Goal: Task Accomplishment & Management: Complete application form

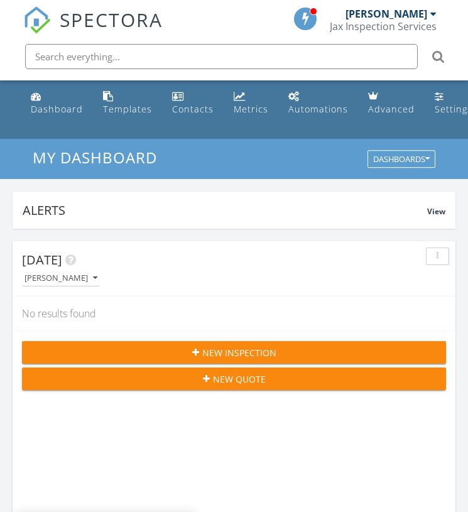
scroll to position [2148, 469]
click at [222, 353] on span "New Inspection" at bounding box center [239, 352] width 74 height 13
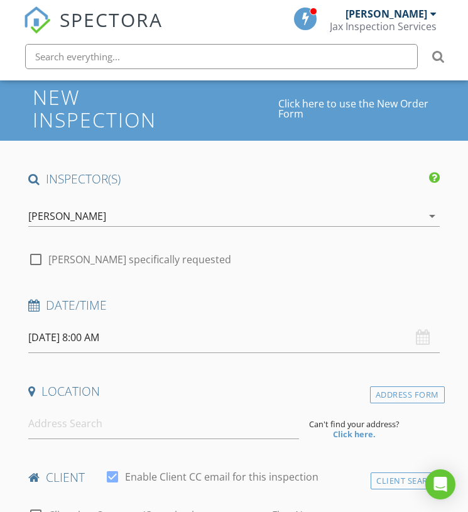
scroll to position [85, 0]
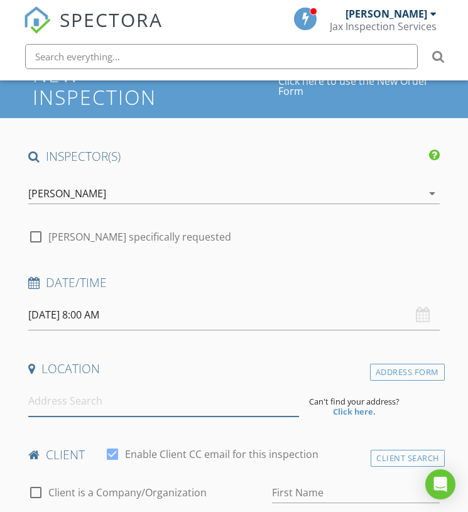
click at [86, 398] on input at bounding box center [163, 401] width 271 height 31
paste input "3065 Northwest 91st Street Miami, FL 33147"
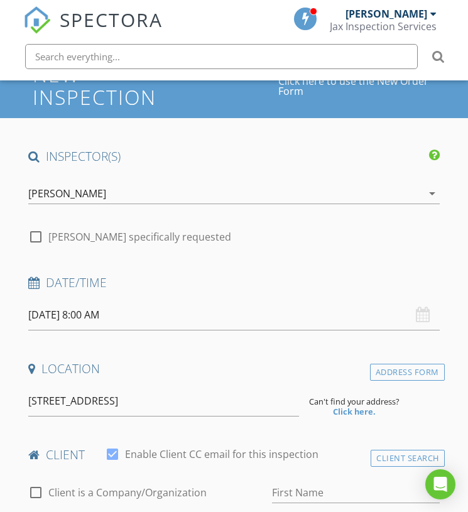
type input "3065 Northwest 91st Street, Miami, FL 33147, USA"
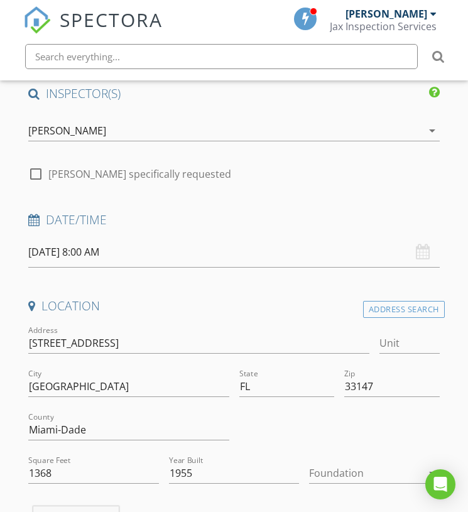
scroll to position [149, 0]
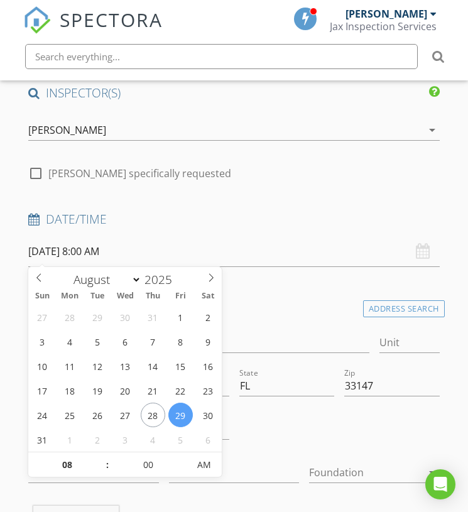
click at [130, 250] on input "[DATE] 8:00 AM" at bounding box center [233, 251] width 411 height 31
type input "[DATE] 8:00 AM"
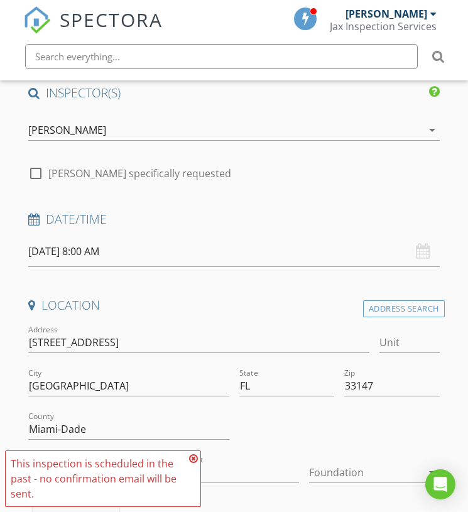
click at [193, 459] on icon at bounding box center [193, 458] width 9 height 10
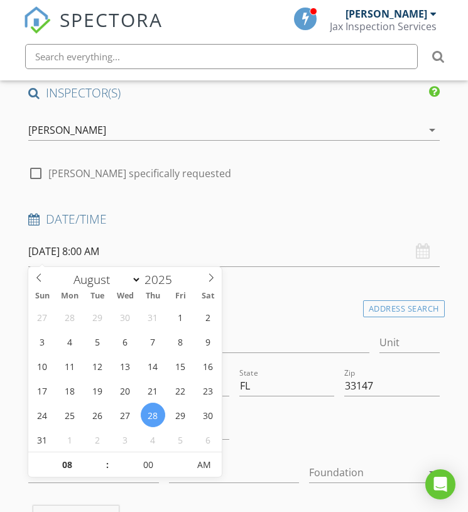
click at [124, 248] on input "08/28/2025 8:00 AM" at bounding box center [233, 251] width 411 height 31
type input "09"
type input "08/28/2025 9:00 AM"
click at [103, 455] on span at bounding box center [101, 458] width 9 height 13
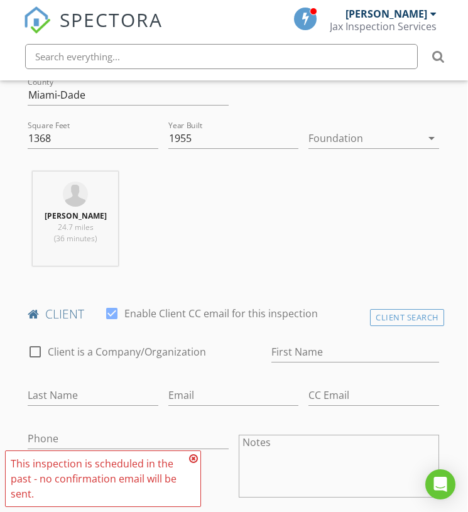
scroll to position [486, 1]
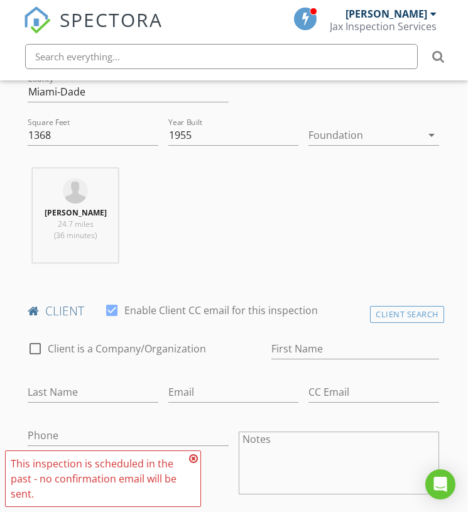
click at [110, 310] on div at bounding box center [111, 310] width 21 height 21
checkbox input "false"
paste input "Missael Contreras Hernandez"
drag, startPoint x: 308, startPoint y: 347, endPoint x: 460, endPoint y: 345, distance: 152.6
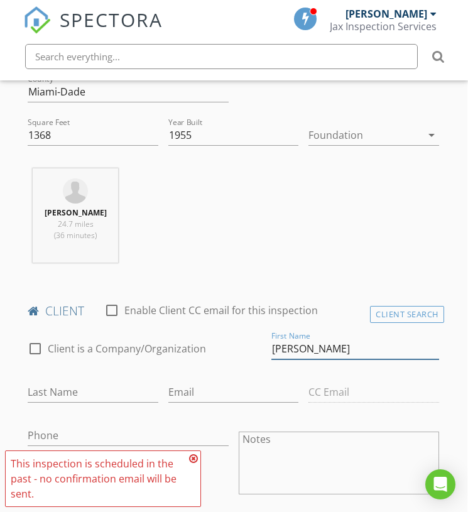
scroll to position [486, 3]
type input "Missael"
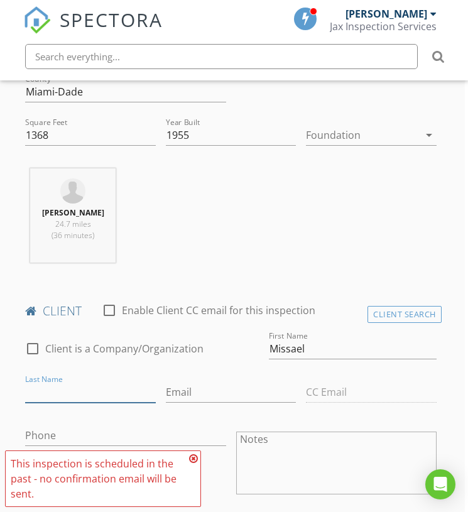
paste input "Contreras Hernandez"
type input "Contreras Hernandez"
click at [80, 420] on div "Phone" at bounding box center [125, 438] width 200 height 41
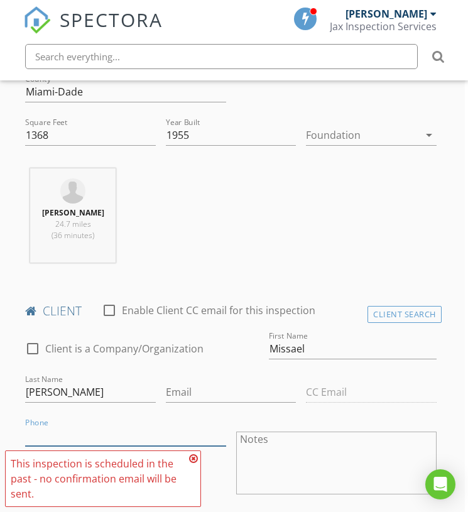
paste input "786-768-0883"
type input "786-768-0883"
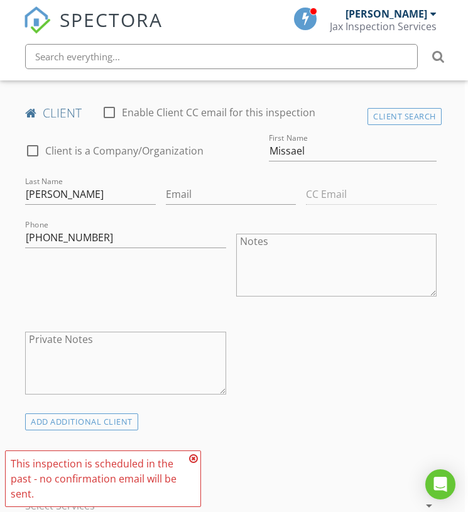
scroll to position [703, 3]
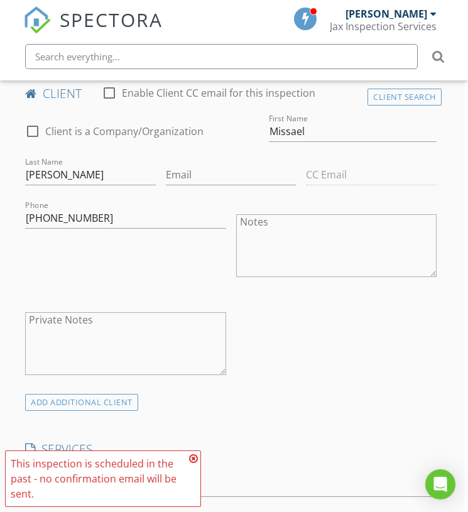
click at [196, 458] on icon at bounding box center [193, 458] width 9 height 10
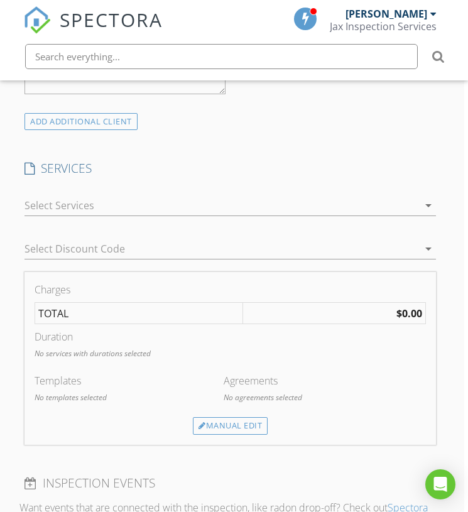
scroll to position [1002, 4]
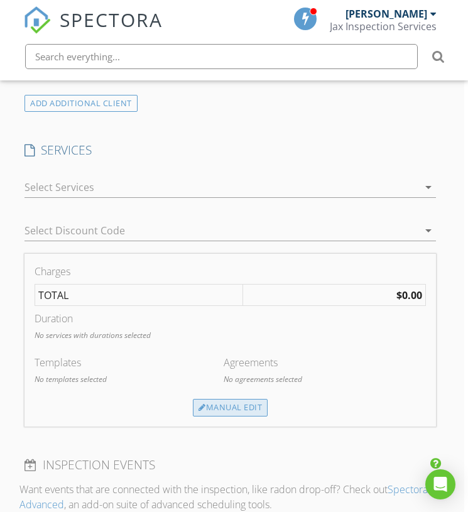
click at [232, 407] on div "Manual Edit" at bounding box center [230, 408] width 75 height 18
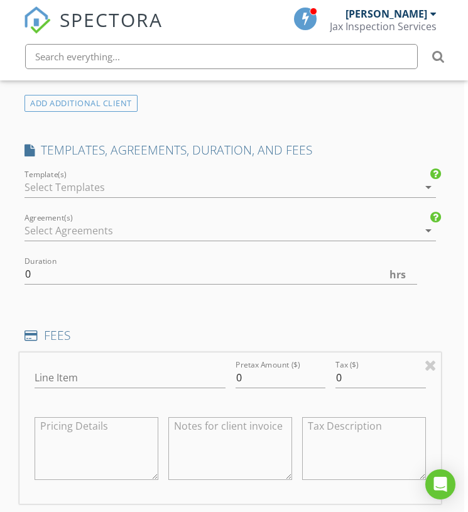
click at [120, 181] on div at bounding box center [221, 187] width 394 height 20
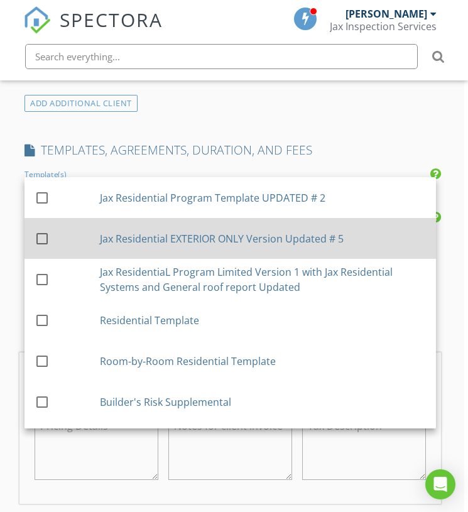
click at [158, 236] on div "Jax Residential EXTERIOR ONLY Version Updated # 5" at bounding box center [263, 237] width 326 height 15
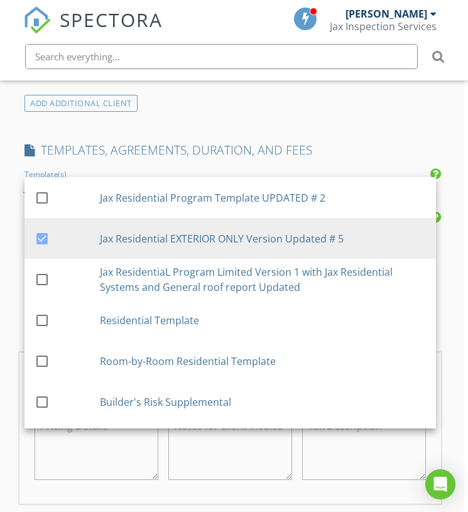
click at [269, 102] on div "ADD ADDITIONAL client" at bounding box center [229, 103] width 421 height 17
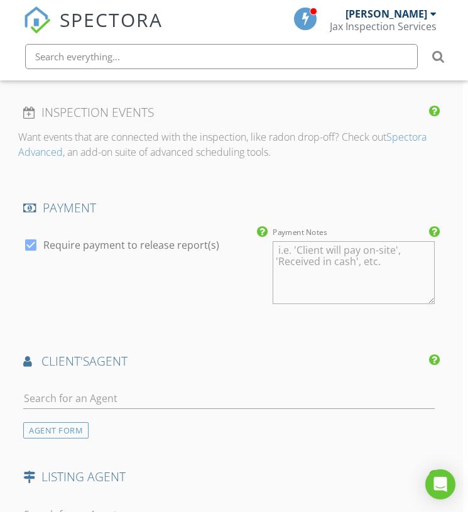
scroll to position [1527, 5]
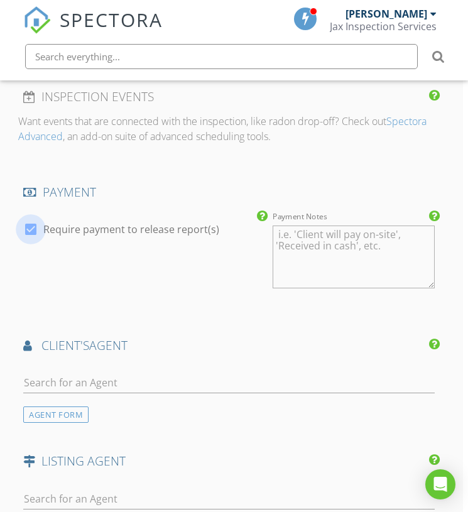
click at [34, 223] on div at bounding box center [30, 229] width 21 height 21
checkbox input "false"
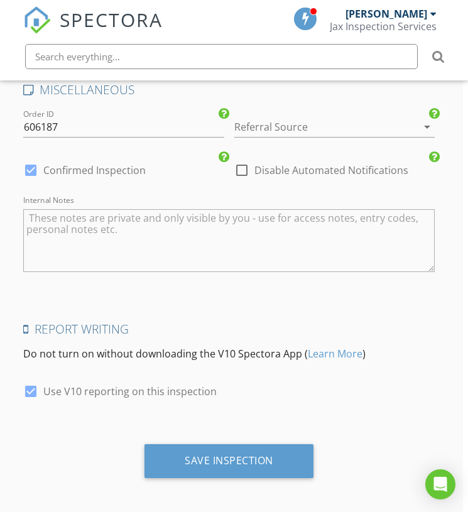
scroll to position [2013, 5]
click at [30, 387] on div at bounding box center [30, 391] width 21 height 21
checkbox input "false"
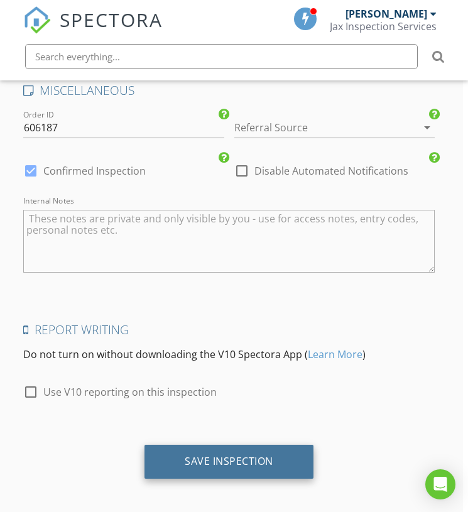
click at [227, 462] on div "Save Inspection" at bounding box center [229, 461] width 89 height 13
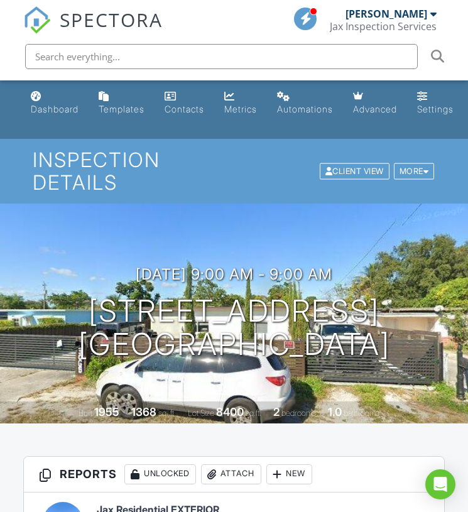
click at [92, 18] on span "SPECTORA" at bounding box center [111, 19] width 103 height 26
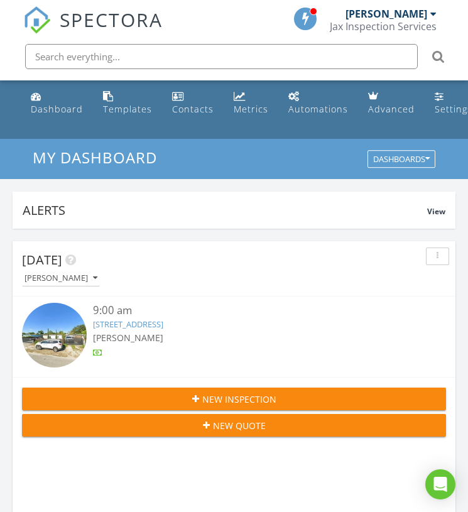
scroll to position [2148, 469]
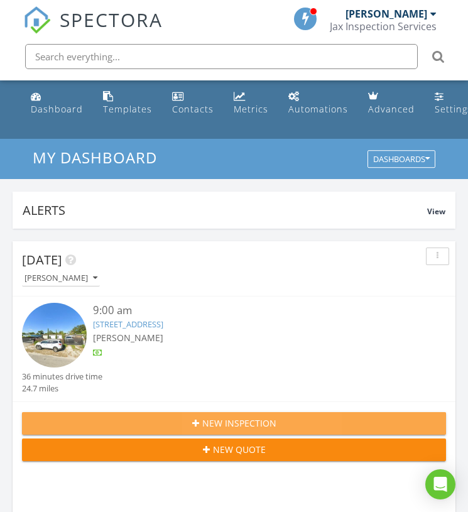
click at [192, 425] on div "New Inspection" at bounding box center [234, 422] width 404 height 13
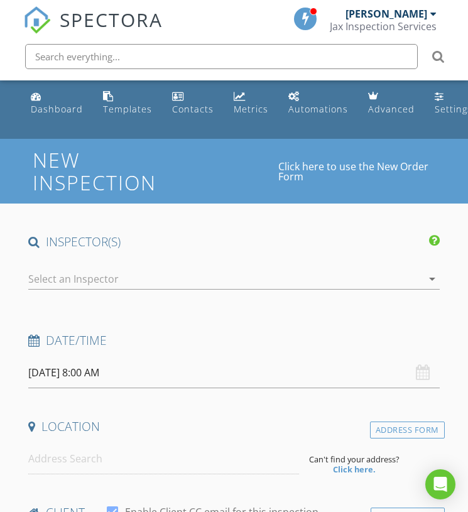
select select "7"
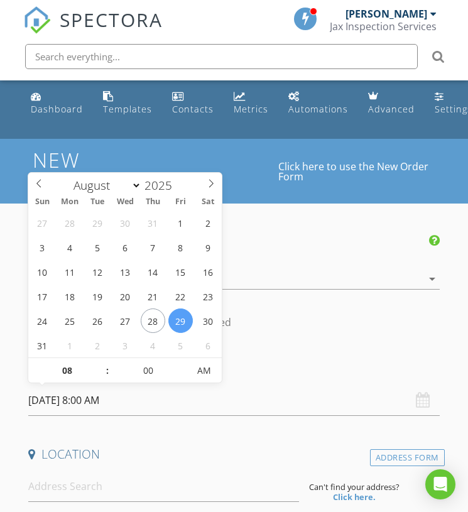
click at [124, 395] on input "[DATE] 8:00 AM" at bounding box center [233, 400] width 411 height 31
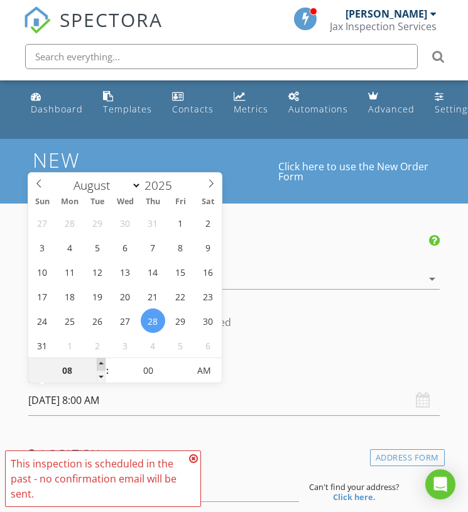
type input "08/28/2025 9:00 AM"
type input "09"
click at [103, 363] on span at bounding box center [101, 364] width 9 height 13
type input "08/28/2025 10:00 AM"
type input "10"
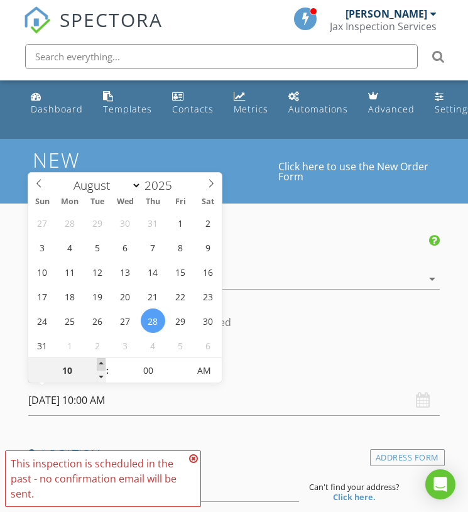
click at [103, 363] on span at bounding box center [101, 364] width 9 height 13
type input "08/28/2025 11:00 AM"
type input "11"
click at [103, 363] on span at bounding box center [101, 364] width 9 height 13
type input "08/28/2025 12:00 PM"
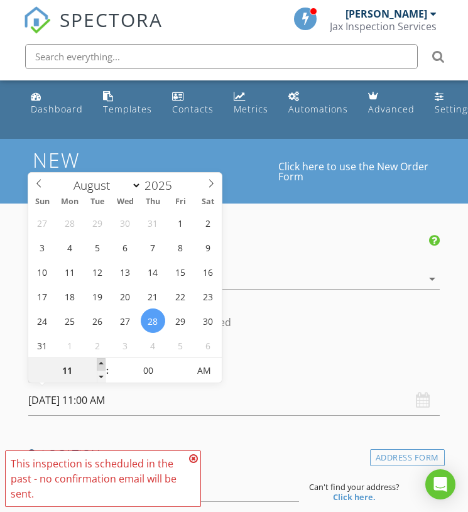
type input "12"
click at [103, 363] on span at bounding box center [101, 364] width 9 height 13
type input "08/28/2025 1:00 PM"
type input "01"
click at [103, 363] on span at bounding box center [101, 364] width 9 height 13
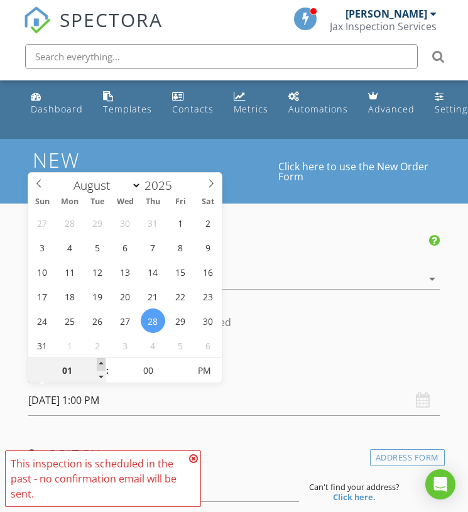
type input "08/28/2025 2:00 PM"
type input "02"
click at [103, 363] on span at bounding box center [101, 364] width 9 height 13
type input "08/28/2025 3:00 PM"
type input "03"
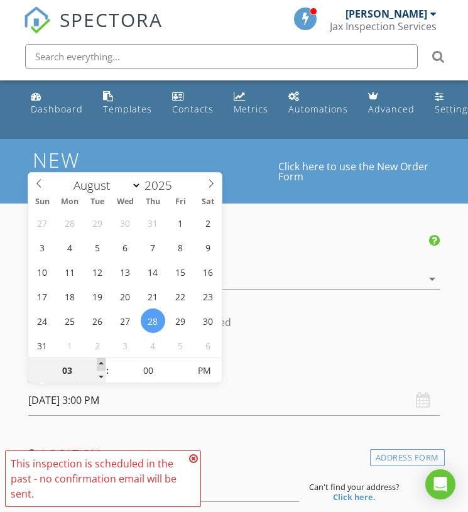
click at [103, 363] on span at bounding box center [101, 364] width 9 height 13
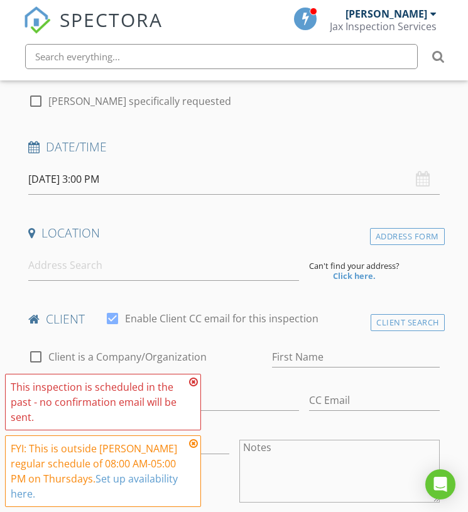
scroll to position [222, 0]
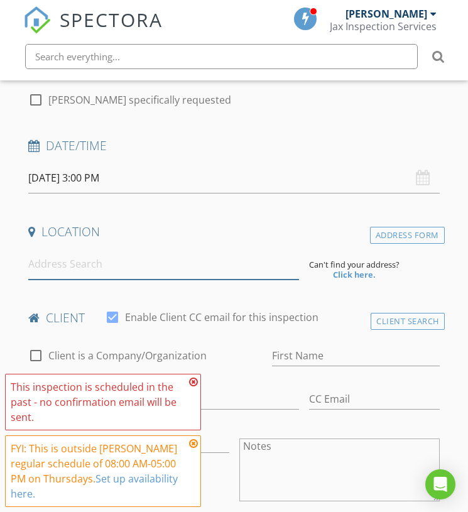
click at [58, 261] on input at bounding box center [163, 264] width 271 height 31
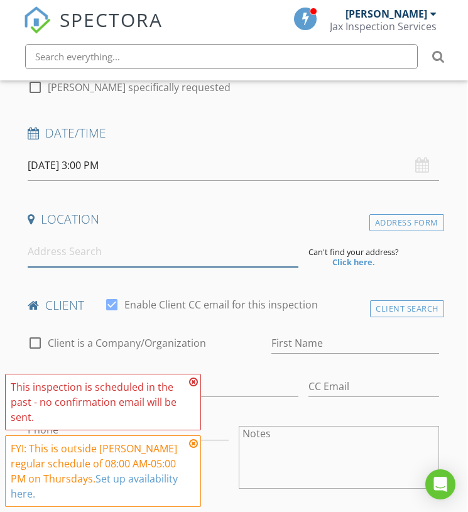
scroll to position [237, 1]
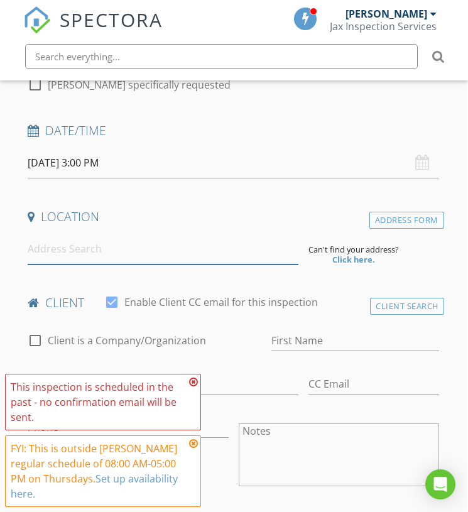
click at [89, 256] on input at bounding box center [163, 249] width 271 height 31
paste input "3021 Northwest 48th Terrace Miami, FL 33142"
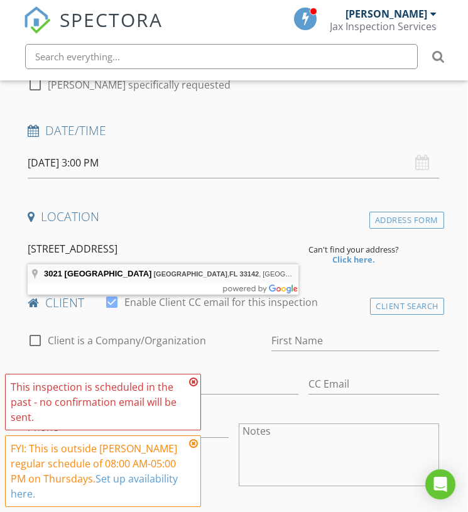
type input "3021 Northwest 48th Terrace, Miami, FL 33142, USA"
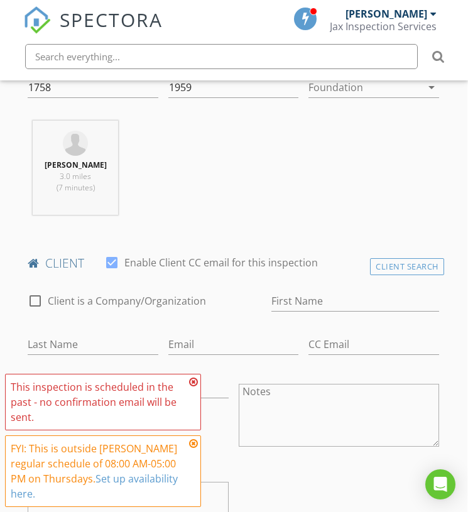
scroll to position [541, 1]
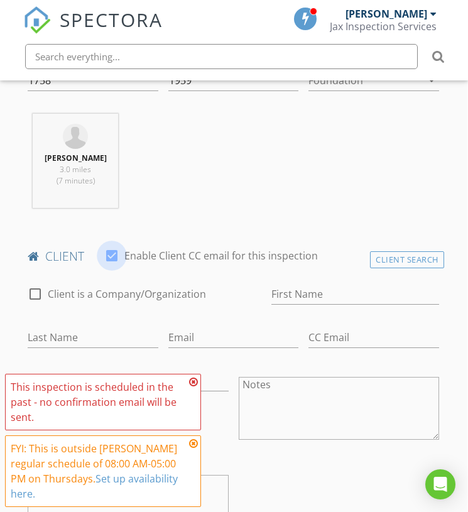
click at [111, 261] on div at bounding box center [111, 255] width 21 height 21
checkbox input "false"
paste input "Elvys Antonio Madera"
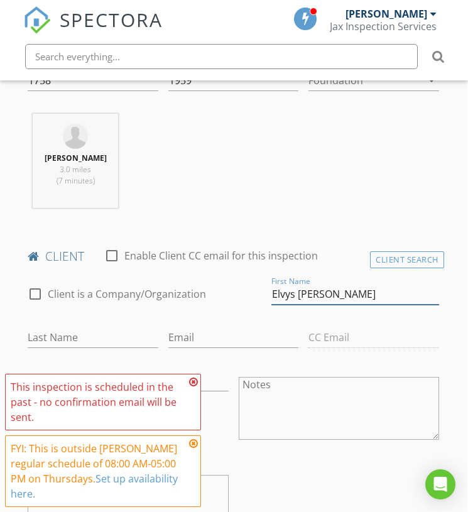
drag, startPoint x: 295, startPoint y: 293, endPoint x: 417, endPoint y: 293, distance: 121.8
click at [417, 294] on input "Elvys Antonio Madera" at bounding box center [355, 294] width 168 height 21
type input "Elvys"
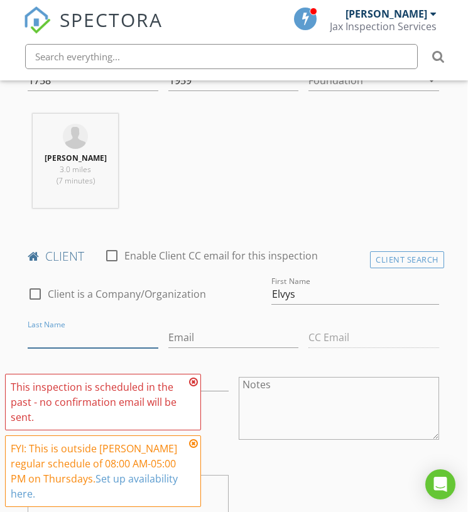
paste input "Antonio Madera"
type input "[PERSON_NAME]"
click at [193, 384] on icon at bounding box center [193, 382] width 9 height 10
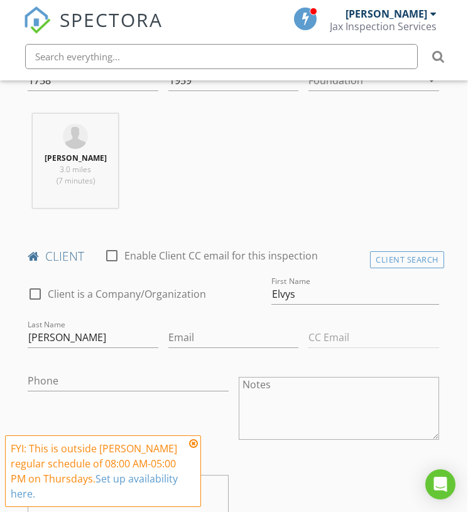
click at [193, 442] on icon at bounding box center [193, 443] width 9 height 10
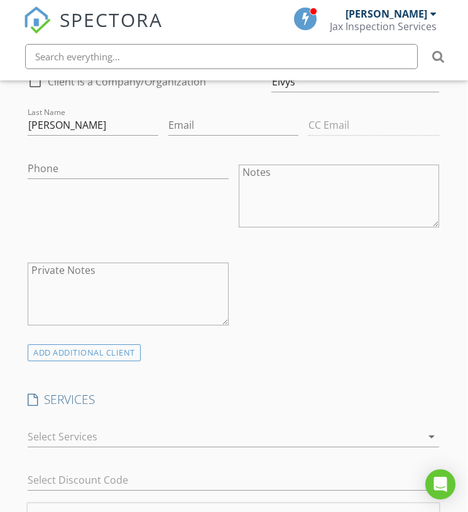
scroll to position [752, 1]
paste input "[PHONE_NUMBER]"
type input "[PHONE_NUMBER]"
click at [112, 203] on div "Phone 305-726-5990" at bounding box center [128, 198] width 210 height 98
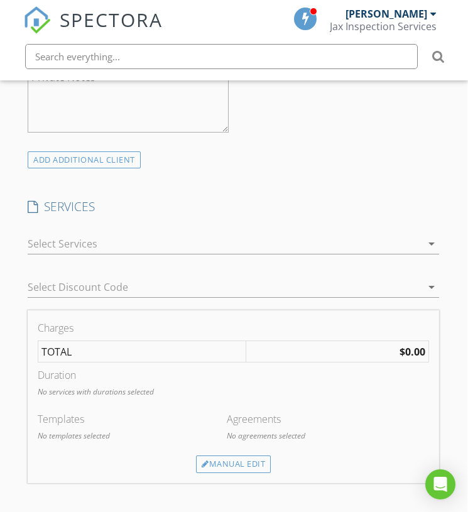
scroll to position [1030, 1]
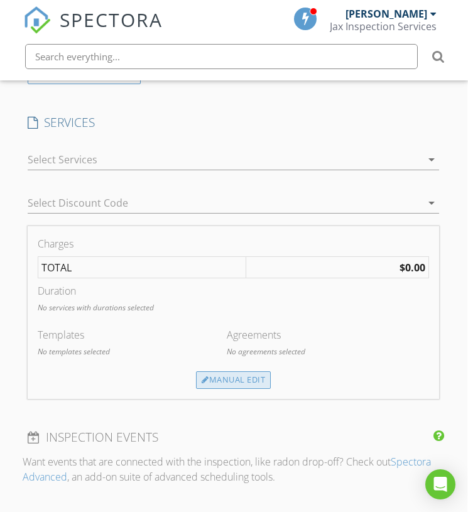
click at [222, 374] on div "Manual Edit" at bounding box center [233, 380] width 75 height 18
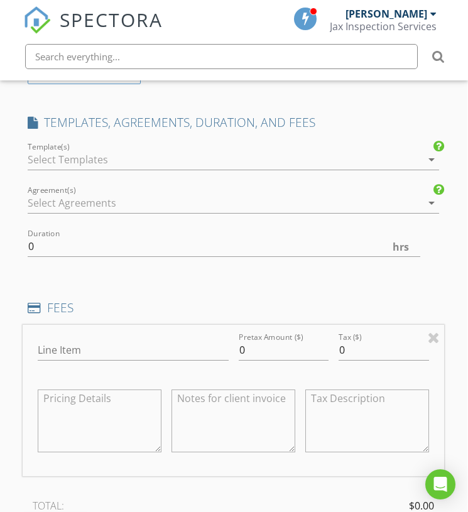
click at [129, 149] on div at bounding box center [225, 159] width 394 height 20
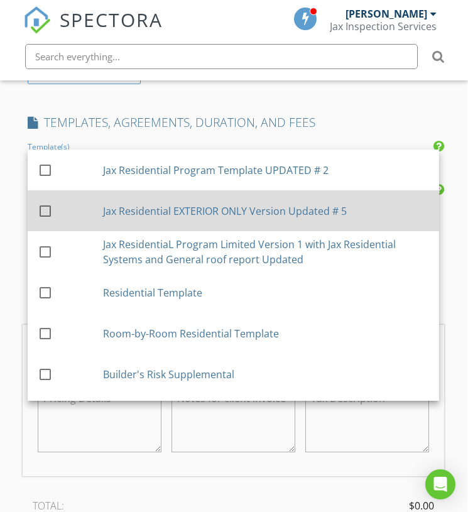
click at [180, 214] on div "Jax Residential EXTERIOR ONLY Version Updated # 5" at bounding box center [266, 210] width 326 height 15
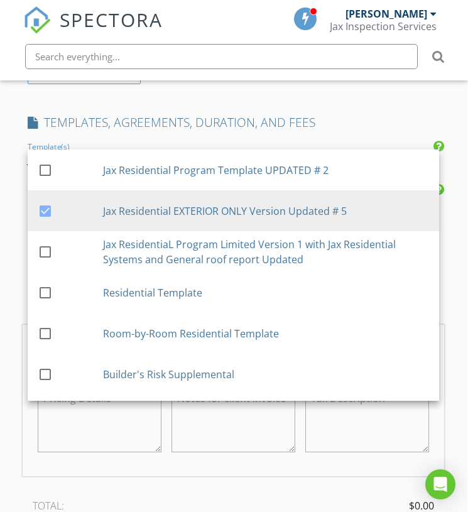
click at [265, 114] on h4 "TEMPLATES, AGREEMENTS, DURATION, AND FEES" at bounding box center [233, 122] width 411 height 16
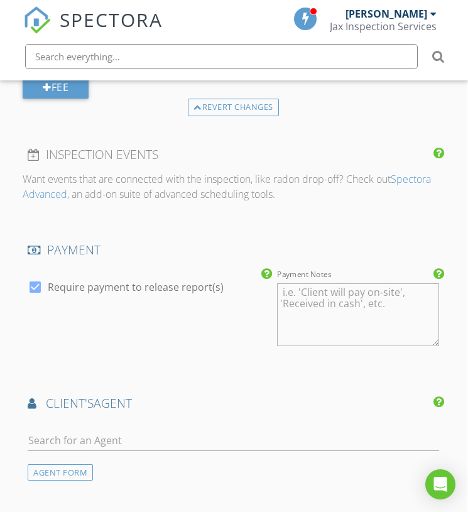
scroll to position [1481, 1]
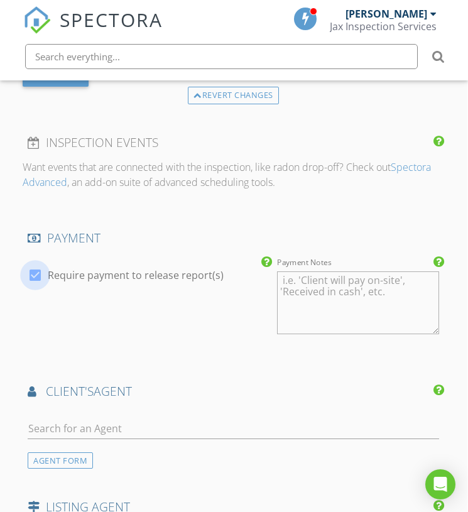
click at [36, 274] on div at bounding box center [34, 274] width 21 height 21
checkbox input "false"
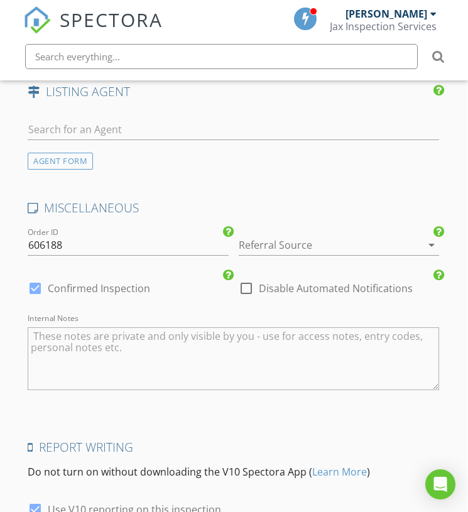
scroll to position [1996, 1]
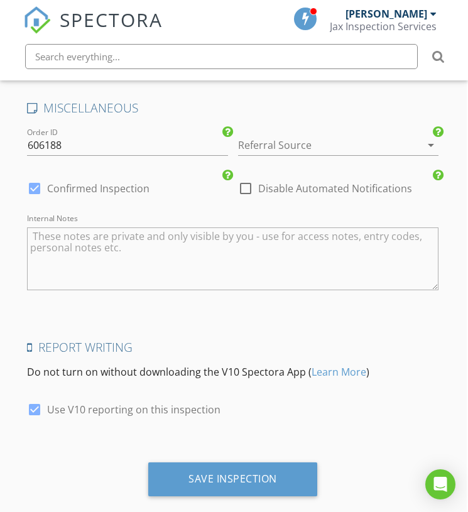
click at [41, 403] on div at bounding box center [34, 409] width 21 height 21
checkbox input "false"
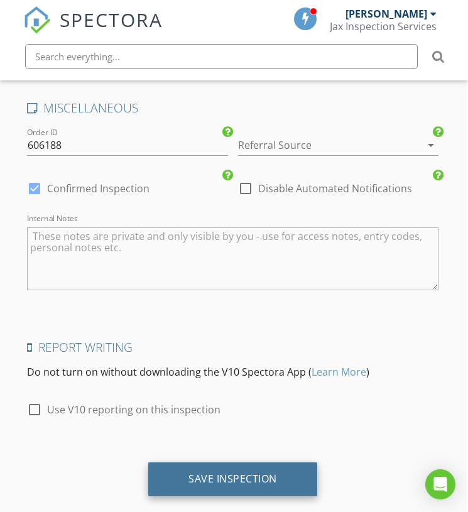
click at [217, 478] on div "Save Inspection" at bounding box center [232, 478] width 89 height 13
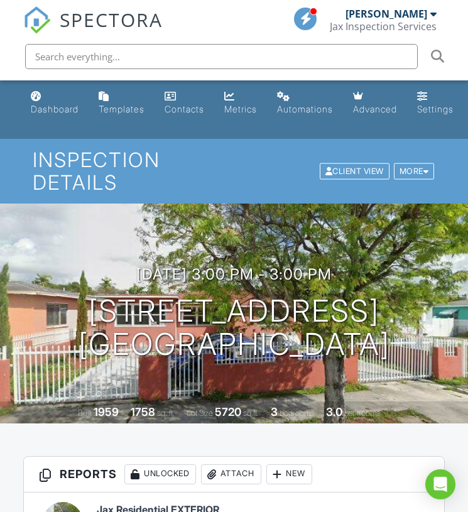
click at [112, 22] on span "SPECTORA" at bounding box center [111, 19] width 103 height 26
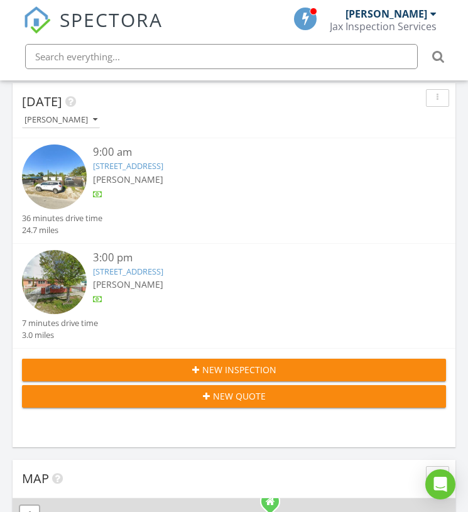
scroll to position [2148, 469]
click at [242, 370] on span "New Inspection" at bounding box center [239, 369] width 74 height 13
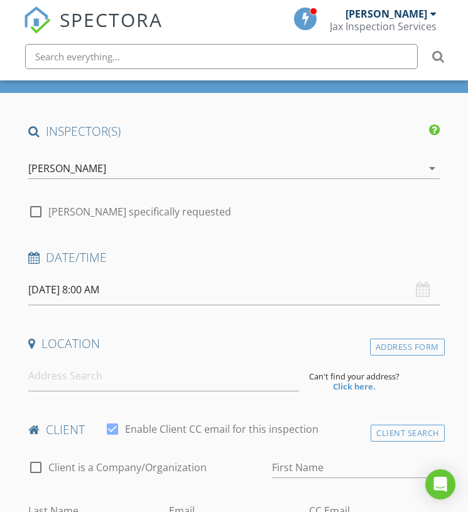
scroll to position [112, 0]
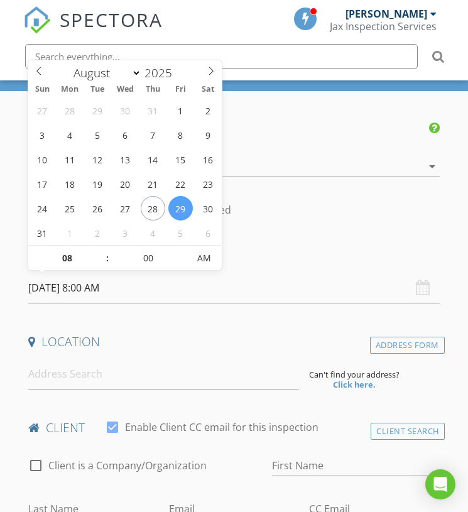
click at [166, 285] on input "[DATE] 8:00 AM" at bounding box center [233, 288] width 411 height 31
type input "[DATE] 8:00 AM"
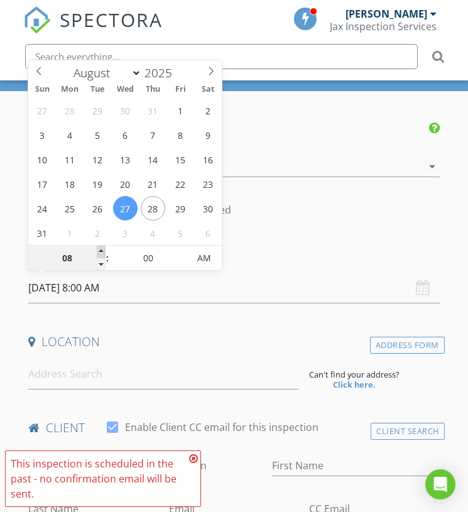
type input "09"
type input "[DATE] 9:00 AM"
click at [105, 250] on span at bounding box center [101, 252] width 9 height 13
type input "10"
type input "08/27/2025 10:00 AM"
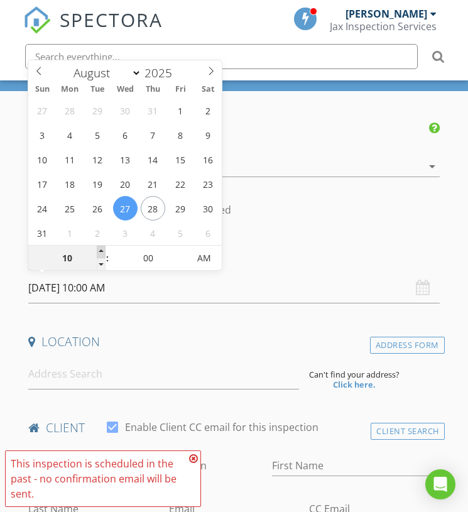
click at [105, 250] on span at bounding box center [101, 252] width 9 height 13
type input "11"
type input "08/27/2025 11:00 AM"
click at [105, 250] on span at bounding box center [101, 252] width 9 height 13
click at [168, 348] on h4 "Location" at bounding box center [233, 341] width 411 height 16
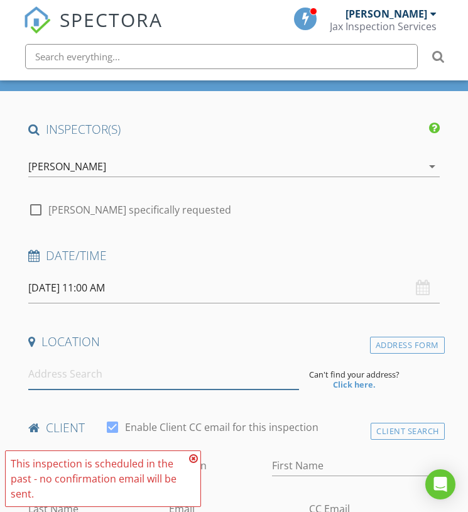
click at [90, 368] on input at bounding box center [163, 374] width 271 height 31
paste input "301-305 Northwest 103rd Street Miami, FL 33150"
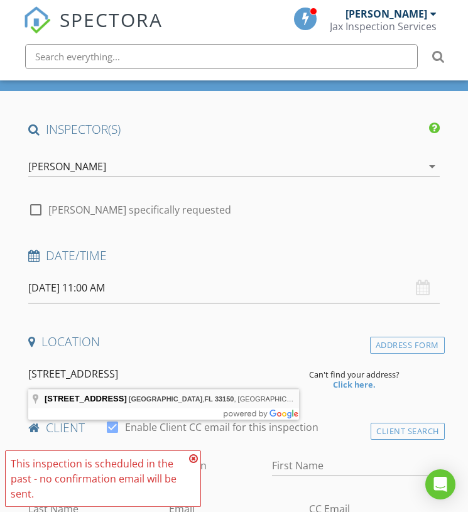
type input "301-305 Northwest 103rd Street, Miami, FL 33150, USA"
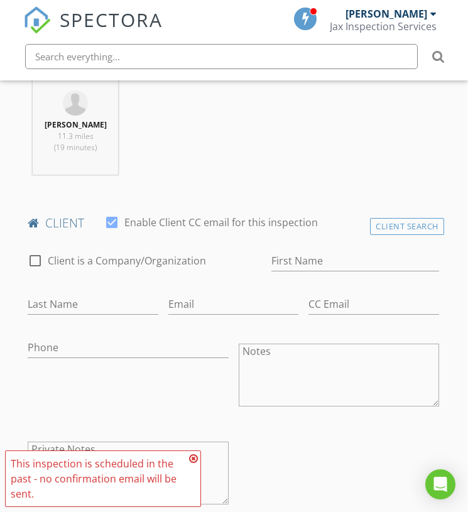
scroll to position [585, 1]
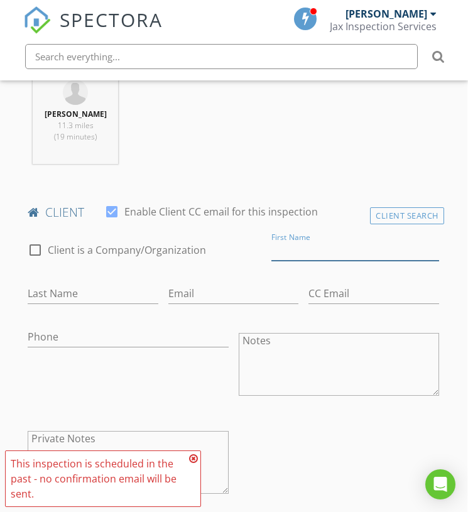
click at [304, 241] on input "First Name" at bounding box center [355, 250] width 168 height 21
paste input "Willie Monestime"
drag, startPoint x: 297, startPoint y: 249, endPoint x: 415, endPoint y: 249, distance: 118.1
click at [415, 249] on input "Willie Monestime" at bounding box center [355, 250] width 168 height 21
type input "Willie"
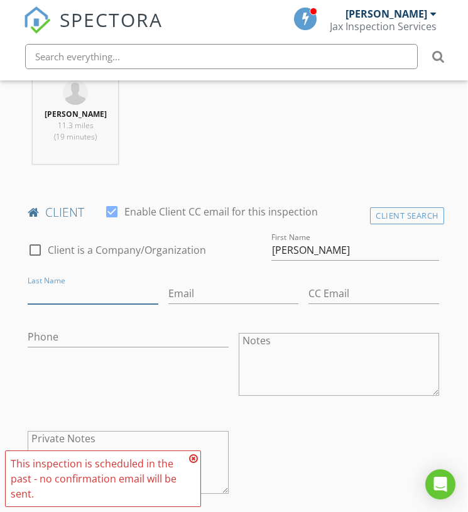
paste input "Monestime"
type input "Monestime"
click at [121, 379] on div "Phone" at bounding box center [128, 366] width 210 height 98
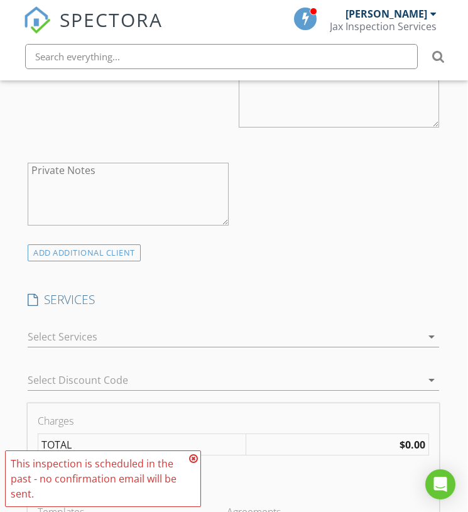
scroll to position [794, 1]
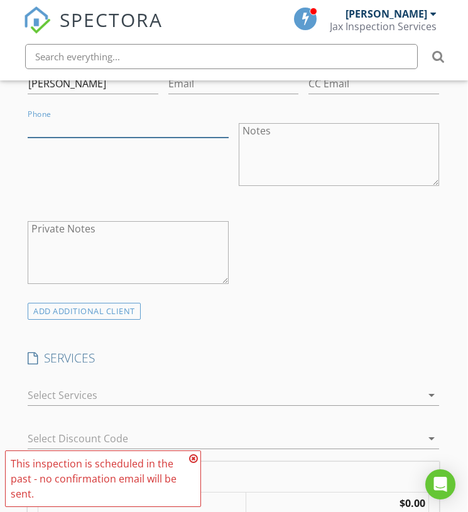
paste input "954-515-9963"
type input "954-515-9963"
click at [82, 172] on div "Phone 954-515-9963" at bounding box center [128, 156] width 210 height 98
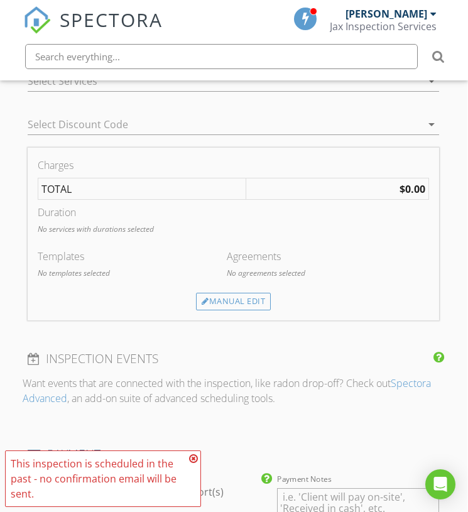
scroll to position [1108, 1]
click at [225, 300] on div "Manual Edit" at bounding box center [233, 302] width 75 height 18
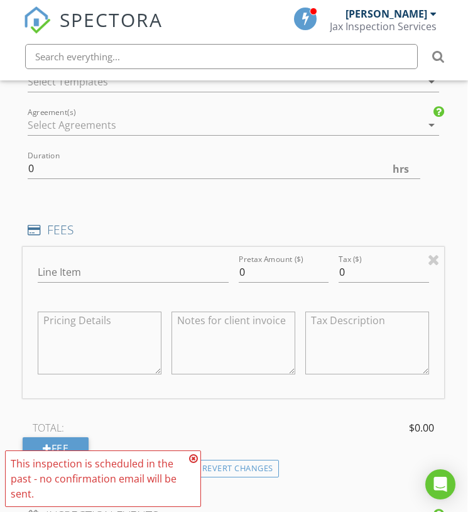
scroll to position [1018, 1]
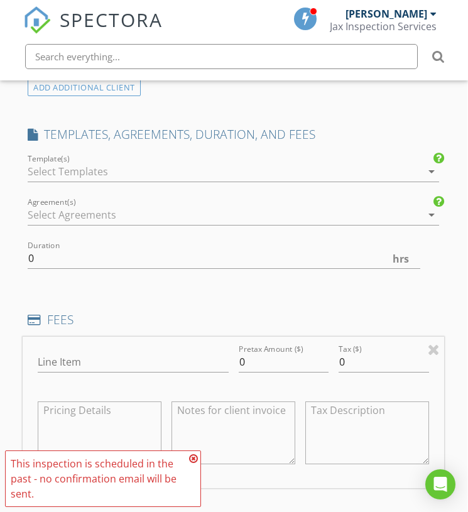
click at [117, 163] on div at bounding box center [225, 171] width 394 height 20
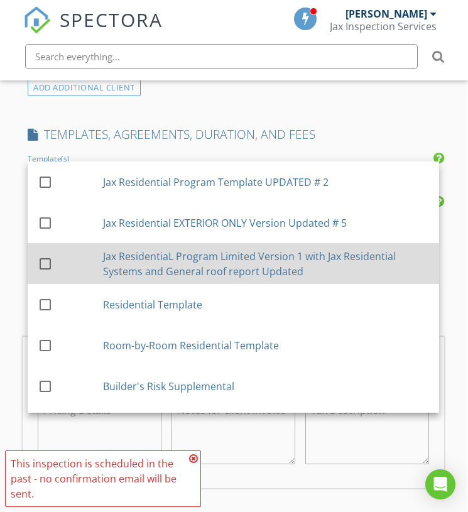
click at [182, 264] on div "Jax ResidentiaL Program Limited Version 1 with Jax Residential Systems and Gene…" at bounding box center [266, 263] width 326 height 30
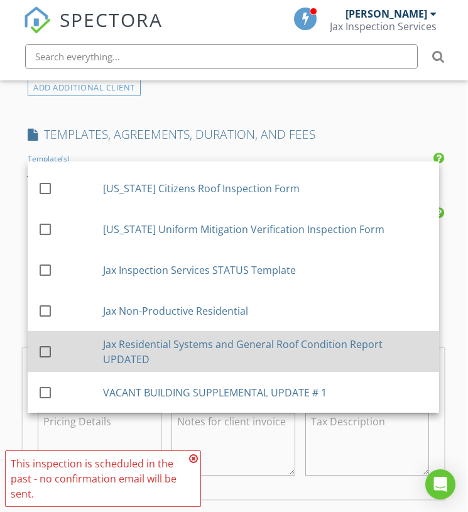
scroll to position [279, 0]
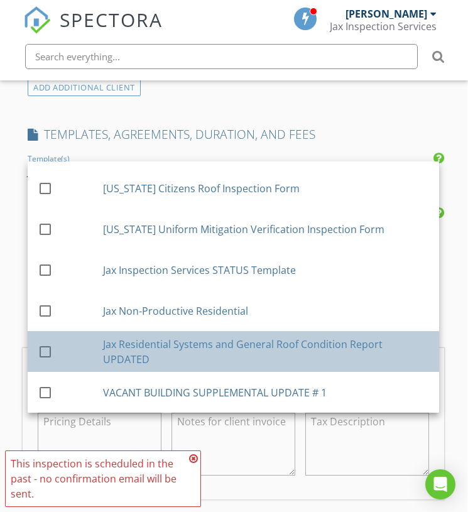
click at [196, 348] on div "Jax Residential Systems and General Roof Condition Report UPDATED" at bounding box center [266, 351] width 326 height 30
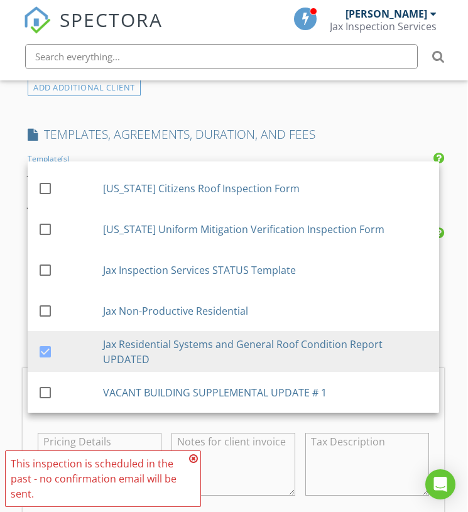
click at [372, 117] on div "INSPECTOR(S) check_box Thomas Jackson PRIMARY check_box_outline_blank Beth Miro…" at bounding box center [233, 329] width 421 height 2226
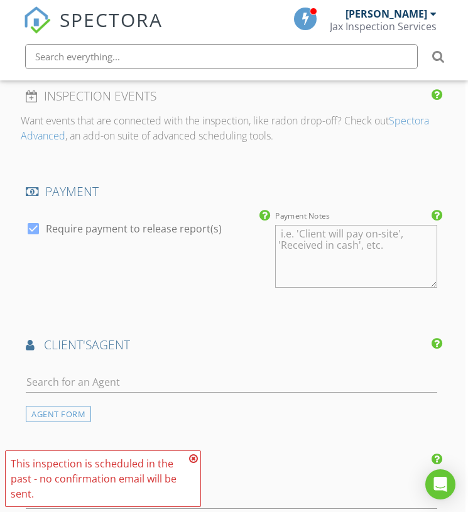
scroll to position [1538, 3]
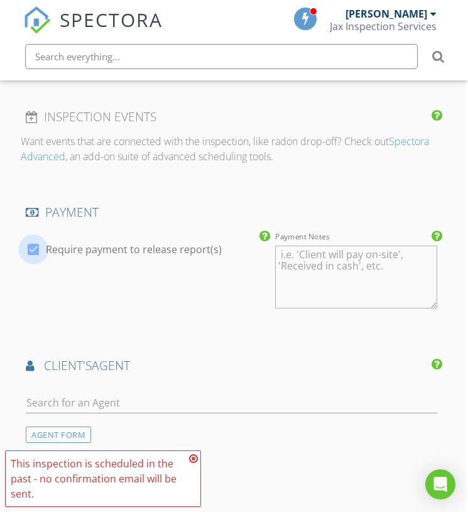
click at [37, 245] on div at bounding box center [33, 249] width 21 height 21
checkbox input "false"
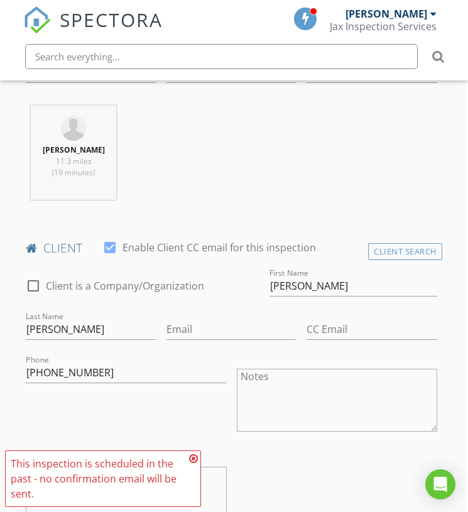
scroll to position [535, 3]
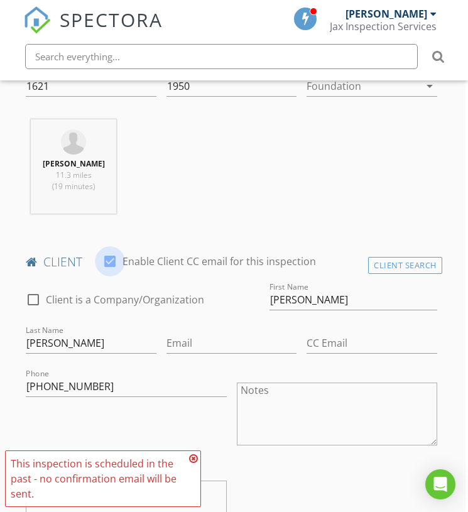
click at [115, 251] on div at bounding box center [109, 261] width 21 height 21
checkbox input "false"
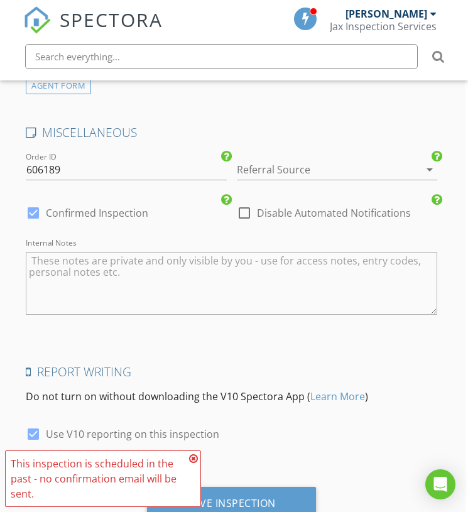
scroll to position [2006, 3]
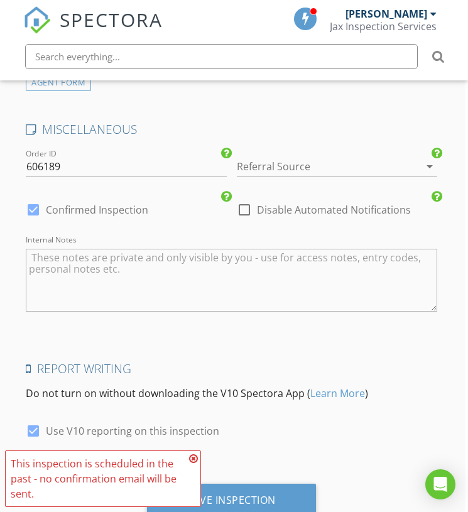
click at [35, 423] on div at bounding box center [33, 430] width 21 height 21
checkbox input "false"
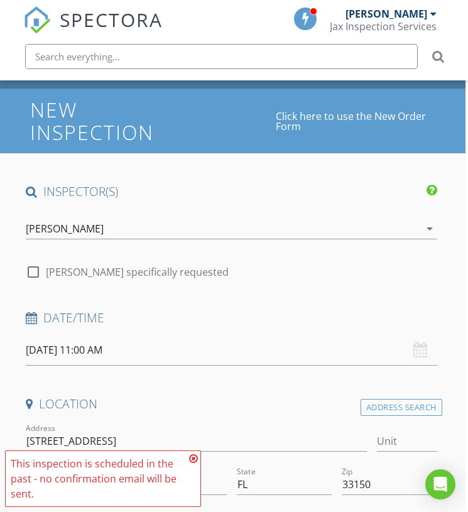
scroll to position [73, 3]
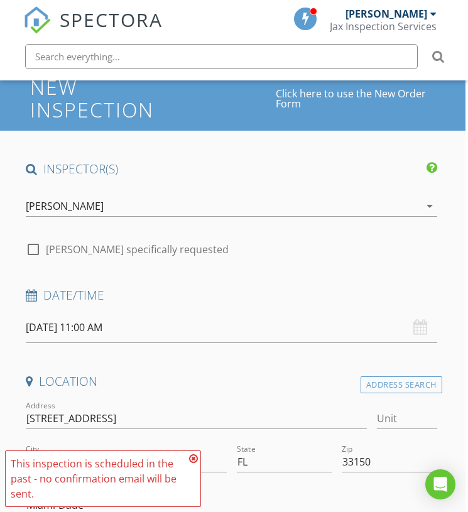
click at [192, 326] on input "08/27/2025 11:00 AM" at bounding box center [231, 327] width 411 height 31
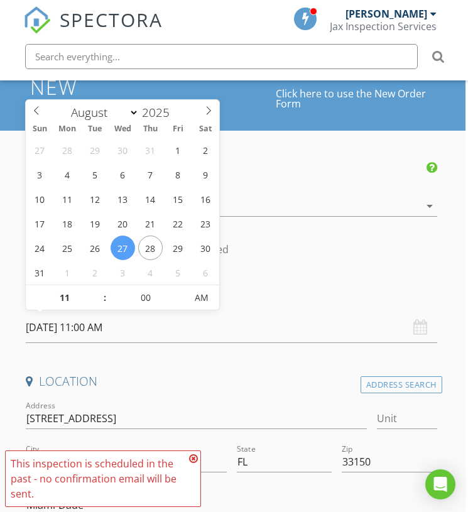
click at [298, 255] on div "check_box_outline_blank Thomas Jackson specifically requested" at bounding box center [231, 248] width 411 height 18
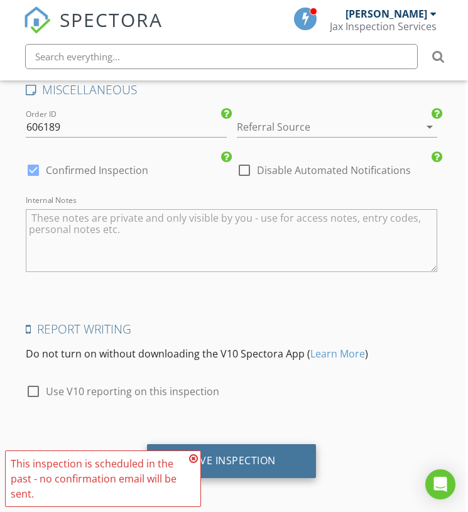
scroll to position [2045, 3]
click at [229, 455] on div "Save Inspection" at bounding box center [231, 461] width 89 height 13
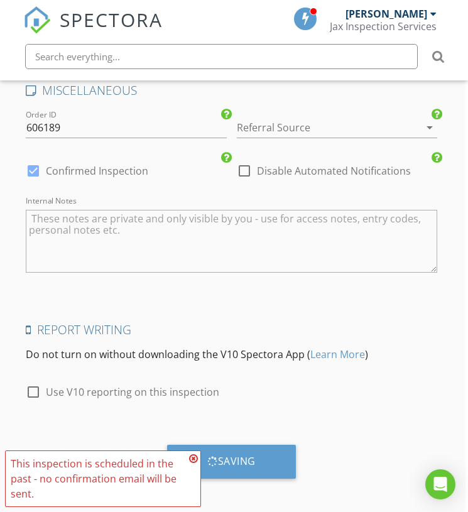
click at [193, 458] on icon at bounding box center [193, 458] width 9 height 10
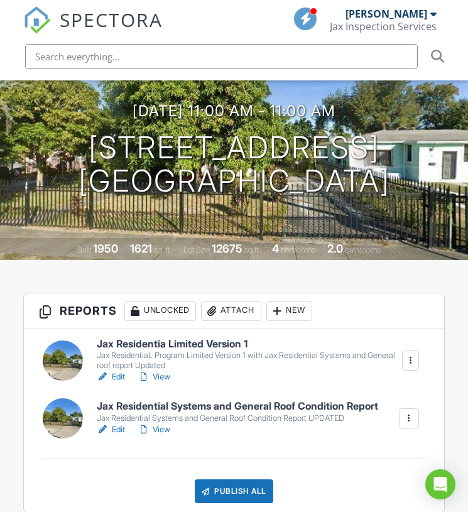
scroll to position [165, 1]
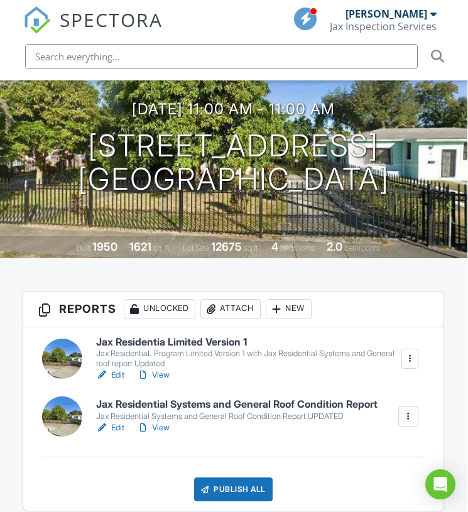
click at [116, 23] on span "SPECTORA" at bounding box center [111, 19] width 103 height 26
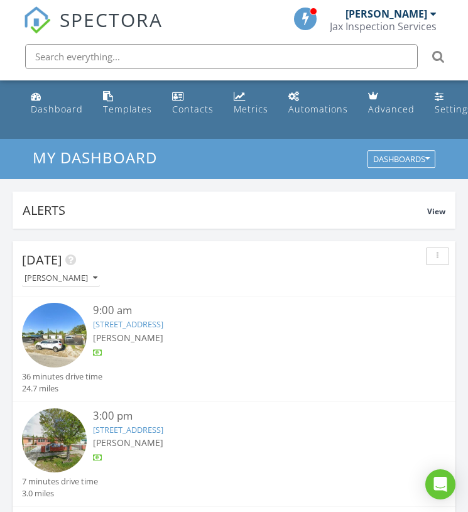
scroll to position [85, 0]
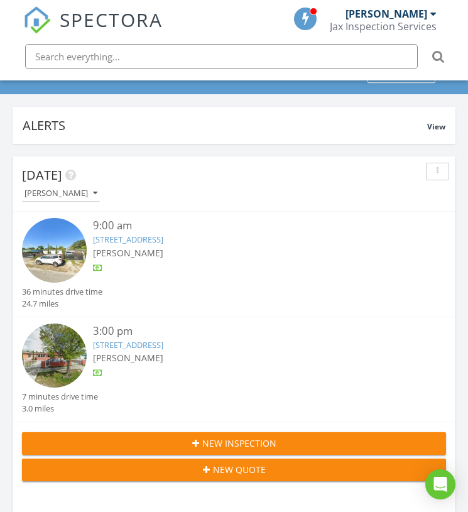
click at [222, 447] on span "New Inspection" at bounding box center [239, 442] width 74 height 13
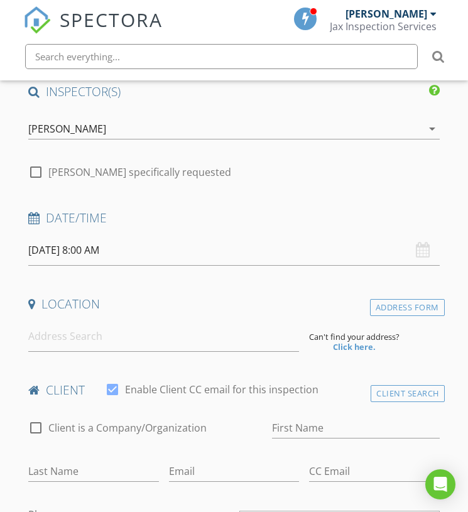
scroll to position [153, 1]
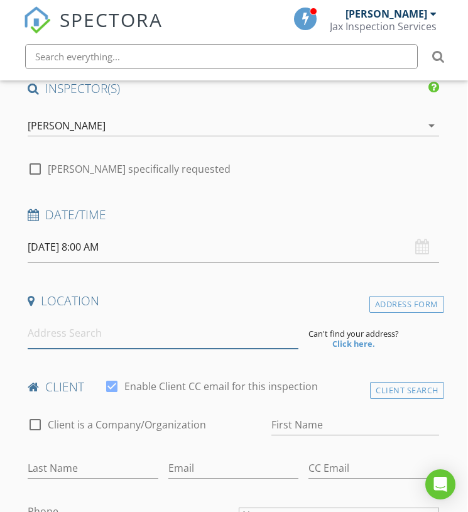
click at [55, 337] on input at bounding box center [163, 333] width 271 height 31
paste input "[STREET_ADDRESS]"
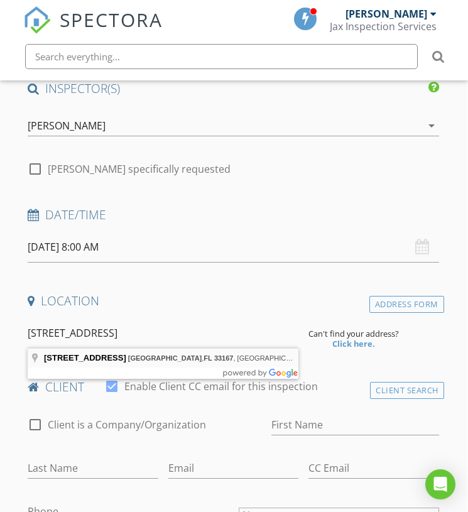
type input "[STREET_ADDRESS]"
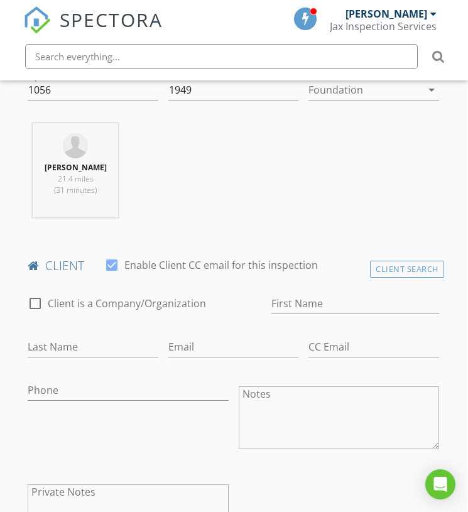
scroll to position [538, 1]
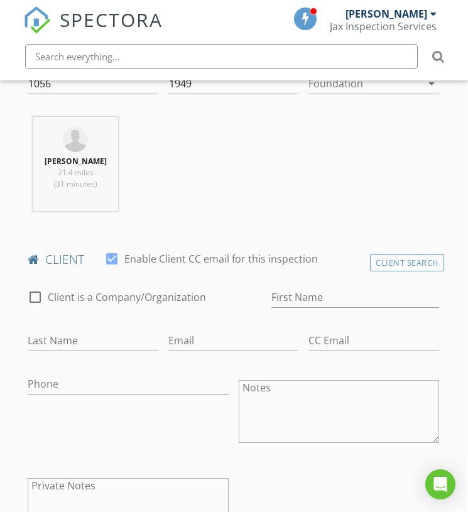
click at [116, 253] on div at bounding box center [111, 258] width 21 height 21
click at [116, 254] on div at bounding box center [111, 258] width 21 height 21
checkbox input "true"
paste input "[PERSON_NAME] Properties LLC"
type input "[PERSON_NAME] Properties LLC"
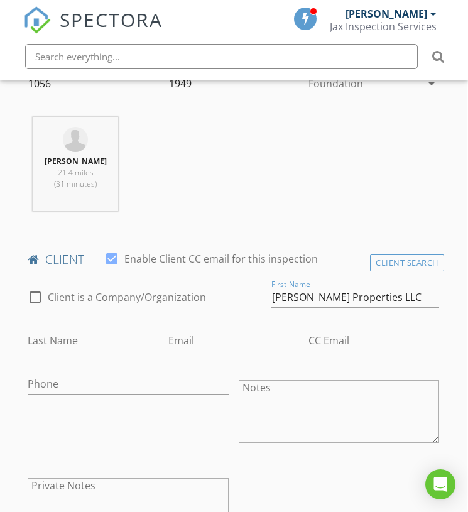
click at [249, 314] on div "check_box_outline_blank Client is a Company/Organization" at bounding box center [145, 303] width 234 height 33
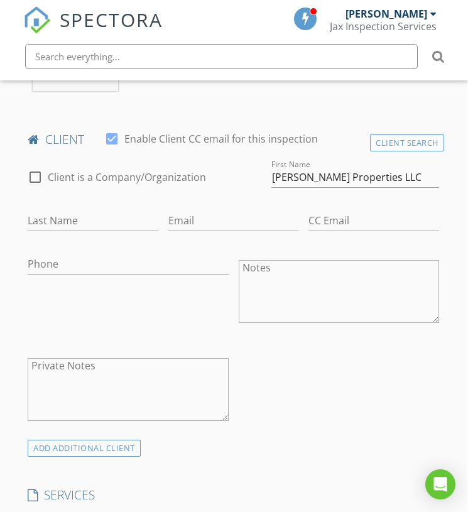
scroll to position [668, 1]
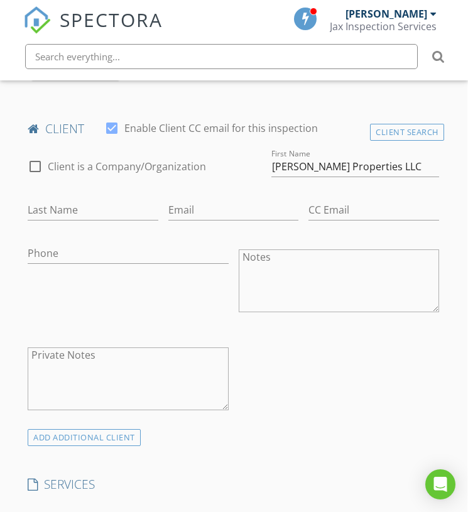
click at [112, 129] on div at bounding box center [111, 127] width 21 height 21
checkbox input "false"
paste input "[PHONE_NUMBER]"
type input "[PHONE_NUMBER]"
click at [73, 287] on div "Phone [PHONE_NUMBER]" at bounding box center [128, 282] width 210 height 98
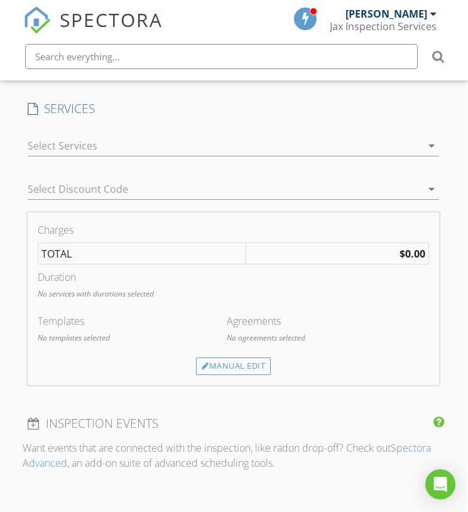
scroll to position [1045, 1]
click at [215, 363] on div "Manual Edit" at bounding box center [233, 365] width 75 height 18
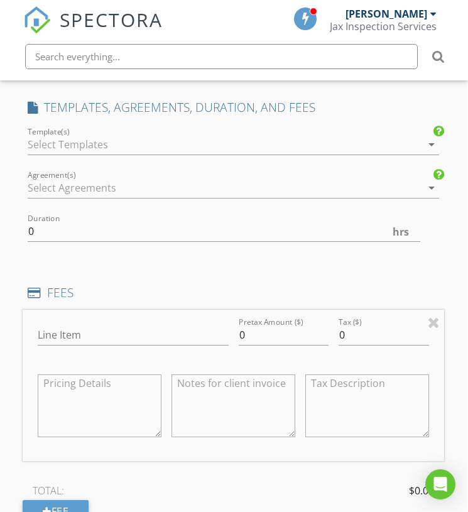
click at [153, 139] on div at bounding box center [225, 144] width 394 height 20
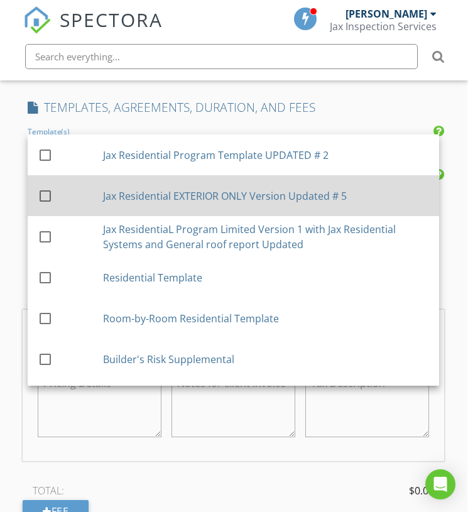
click at [175, 193] on div "Jax Residential EXTERIOR ONLY Version Updated # 5" at bounding box center [266, 195] width 326 height 15
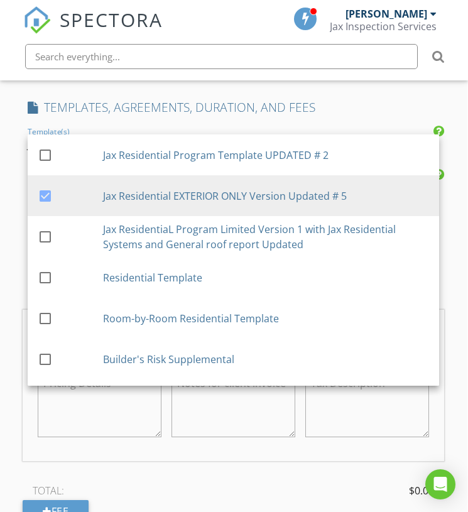
click at [360, 86] on div "INSPECTOR(S) check_box Thomas Jackson PRIMARY check_box_outline_blank Beth Miro…" at bounding box center [233, 286] width 421 height 2194
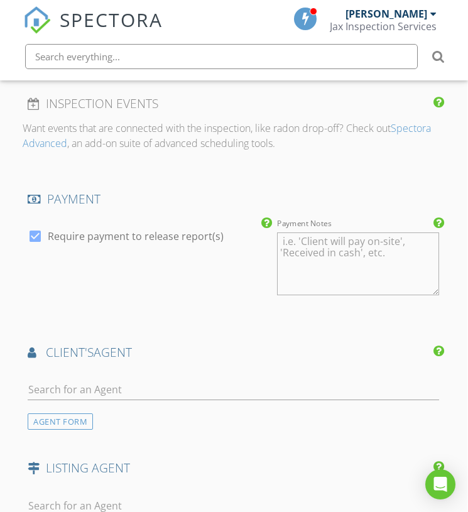
scroll to position [1522, 1]
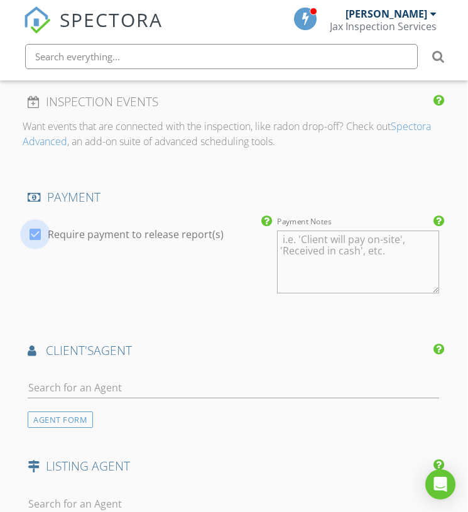
click at [38, 230] on div at bounding box center [34, 234] width 21 height 21
checkbox input "false"
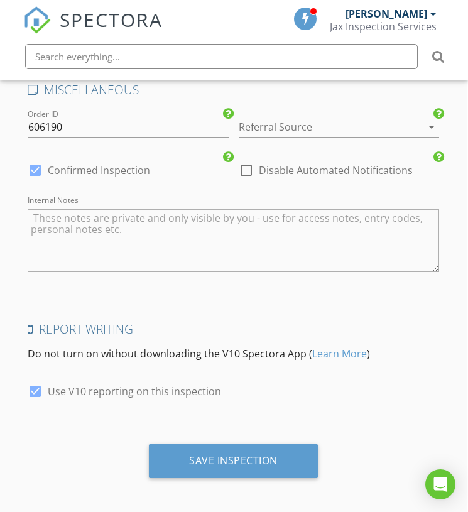
scroll to position [2013, 1]
click at [35, 389] on div at bounding box center [34, 391] width 21 height 21
checkbox input "false"
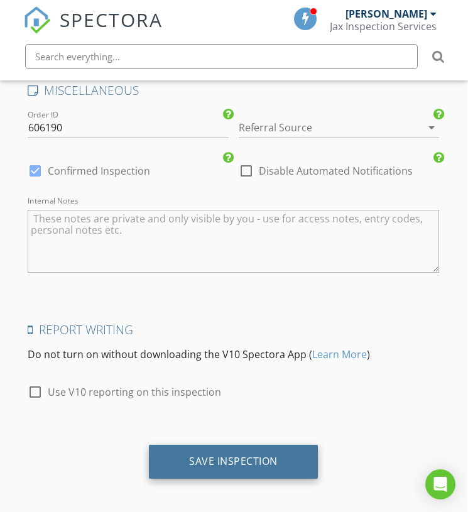
click at [208, 462] on div "Save Inspection" at bounding box center [233, 462] width 169 height 34
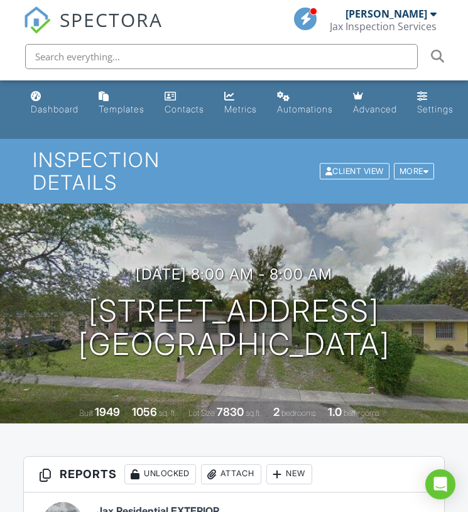
click at [102, 19] on span "SPECTORA" at bounding box center [111, 19] width 103 height 26
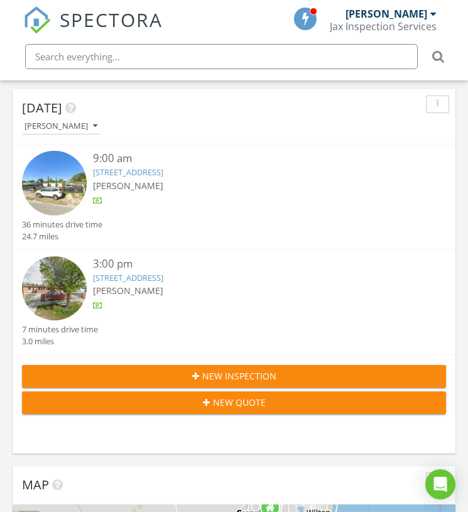
scroll to position [154, 0]
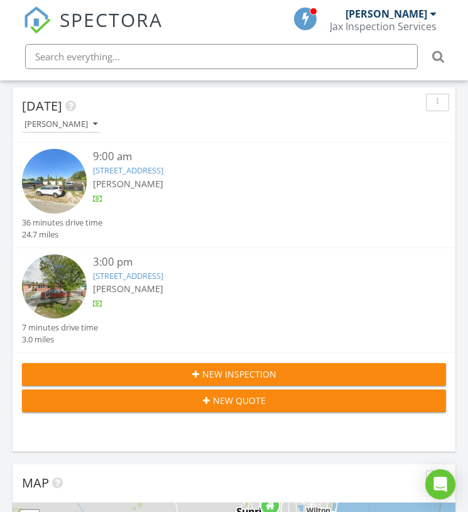
click at [227, 375] on span "New Inspection" at bounding box center [239, 373] width 74 height 13
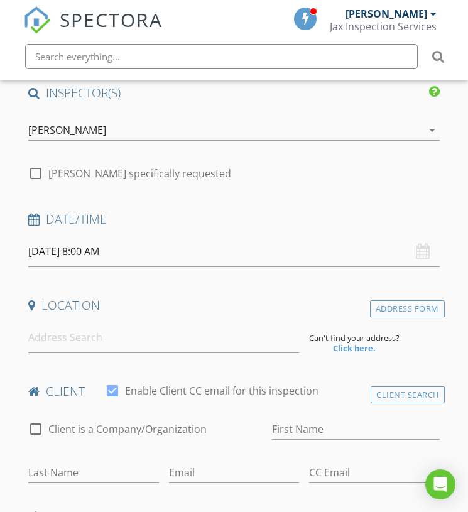
scroll to position [149, 1]
click at [94, 334] on input at bounding box center [163, 337] width 271 height 31
paste input "[STREET_ADDRESS]"
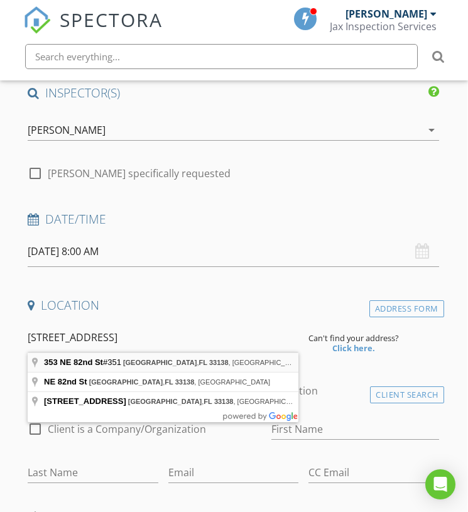
type input "[STREET_ADDRESS]"
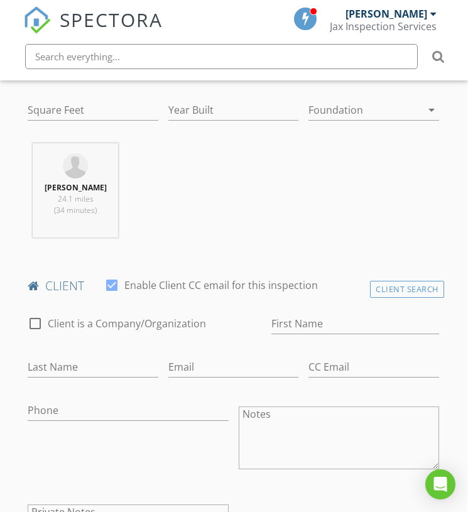
scroll to position [602, 1]
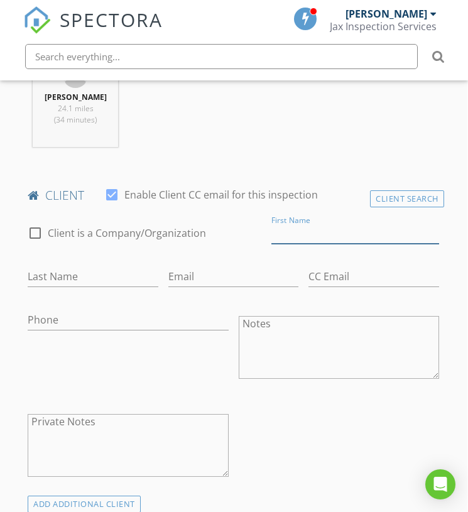
paste input "LBV Apartments LLC,"
type input "LBV Apartments LLC,"
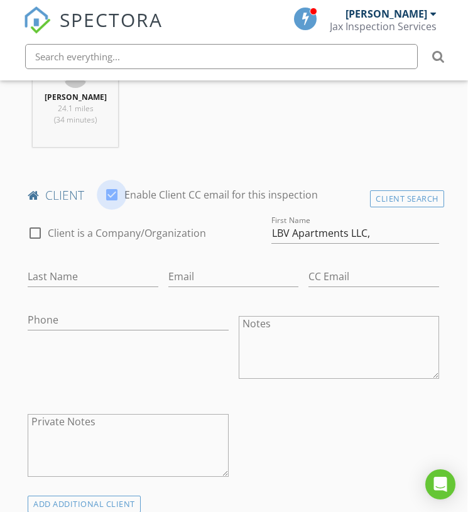
click at [121, 191] on div at bounding box center [111, 194] width 21 height 21
checkbox input "false"
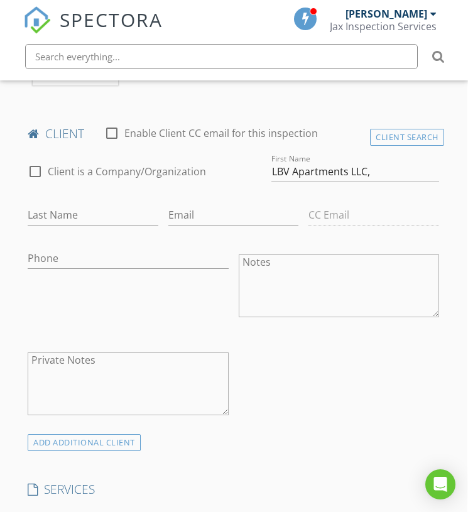
scroll to position [669, 1]
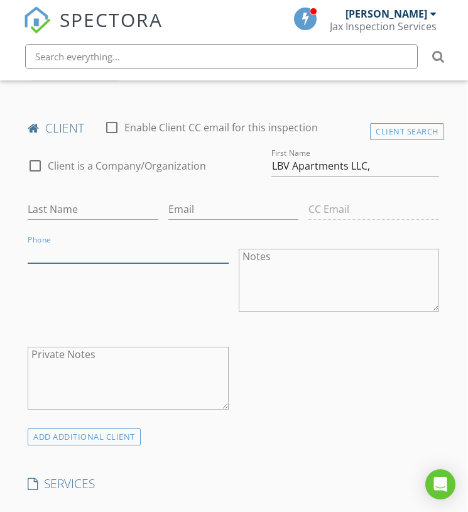
paste input "786-657-8751"
type input "786-657-8751"
click at [109, 281] on div "Phone 786-657-8751" at bounding box center [128, 281] width 210 height 98
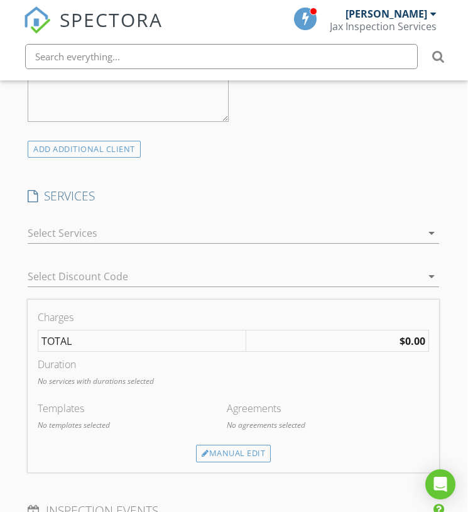
scroll to position [1013, 1]
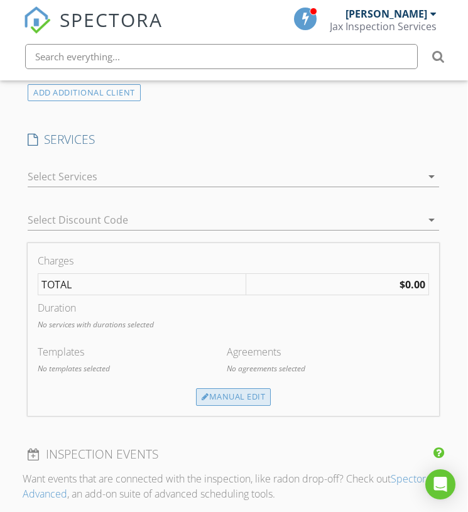
click at [221, 391] on div "Manual Edit" at bounding box center [233, 397] width 75 height 18
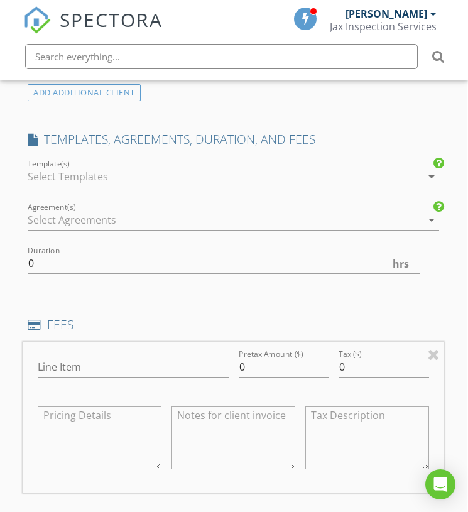
click at [153, 166] on div at bounding box center [225, 176] width 394 height 20
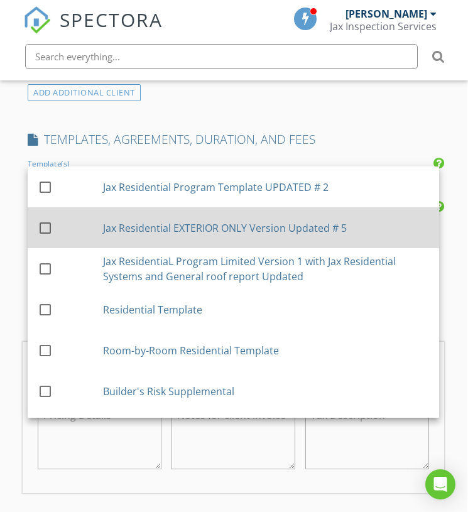
click at [187, 228] on div "Jax Residential EXTERIOR ONLY Version Updated # 5" at bounding box center [266, 227] width 326 height 15
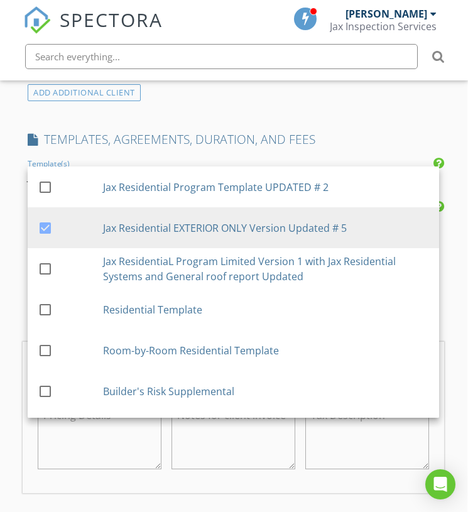
click at [332, 114] on div "INSPECTOR(S) check_box Thomas Jackson PRIMARY check_box_outline_blank Beth Miro…" at bounding box center [233, 318] width 421 height 2194
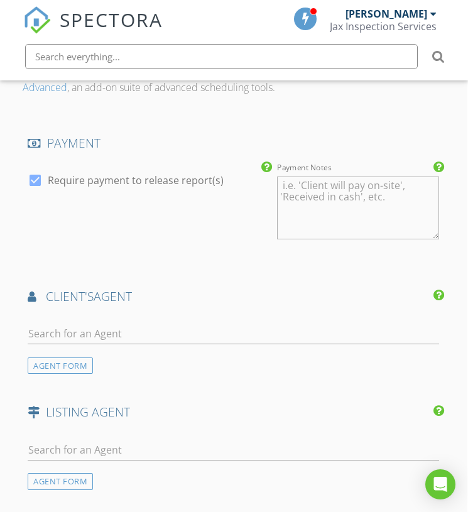
scroll to position [1577, 1]
click at [40, 171] on div at bounding box center [34, 178] width 21 height 21
checkbox input "false"
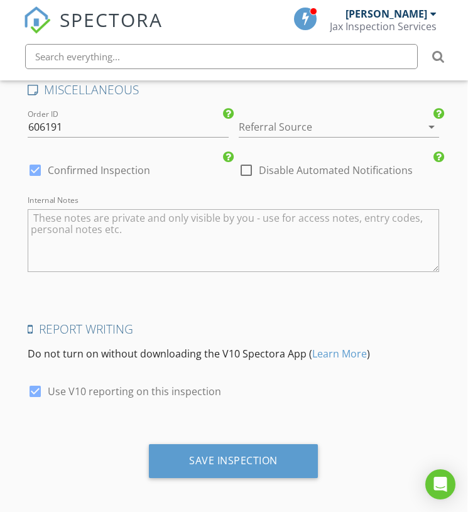
scroll to position [2013, 1]
click at [35, 386] on div at bounding box center [34, 391] width 21 height 21
checkbox input "false"
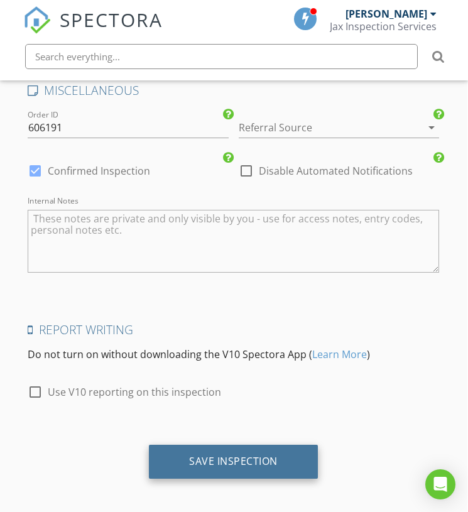
click at [197, 464] on div "Save Inspection" at bounding box center [233, 462] width 169 height 34
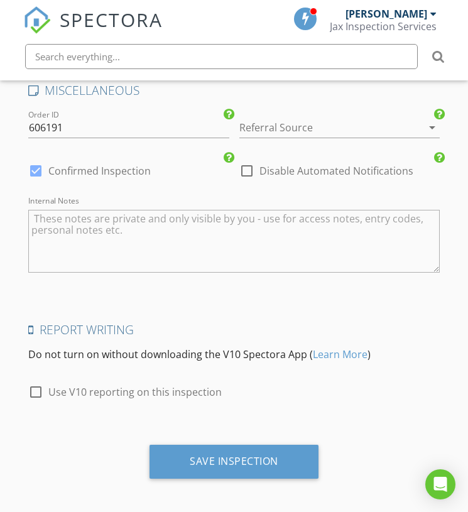
scroll to position [2013, 0]
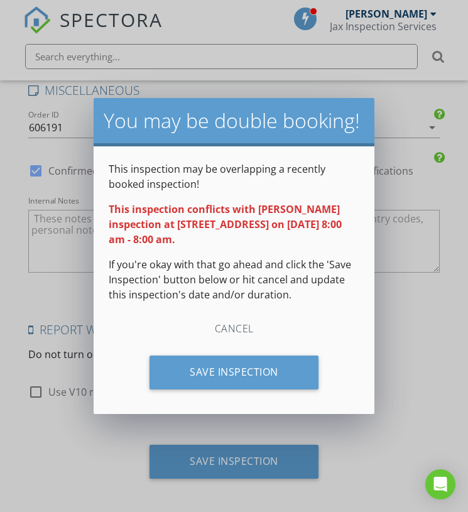
click at [403, 102] on div "You may be double booking! This inspection may be overlapping a recently booked…" at bounding box center [234, 256] width 468 height 512
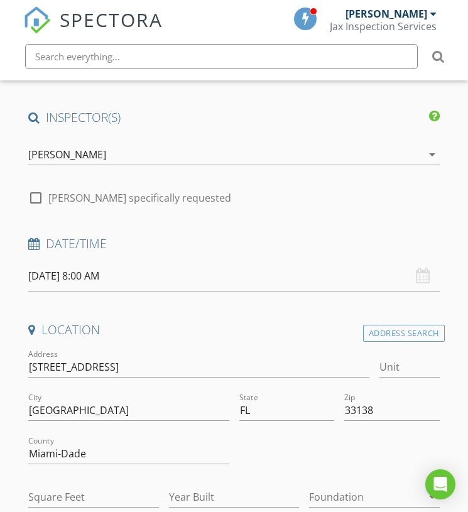
scroll to position [126, 0]
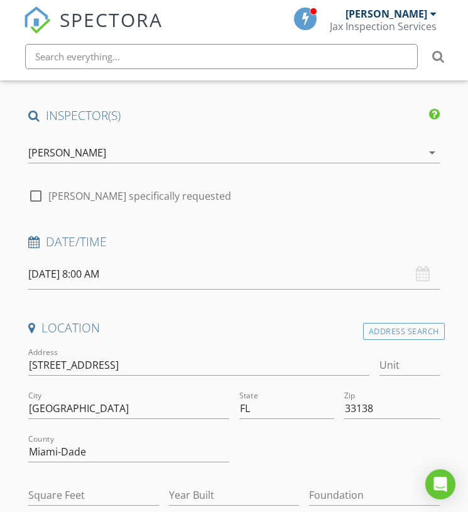
click at [124, 267] on input "[DATE] 8:00 AM" at bounding box center [233, 274] width 411 height 31
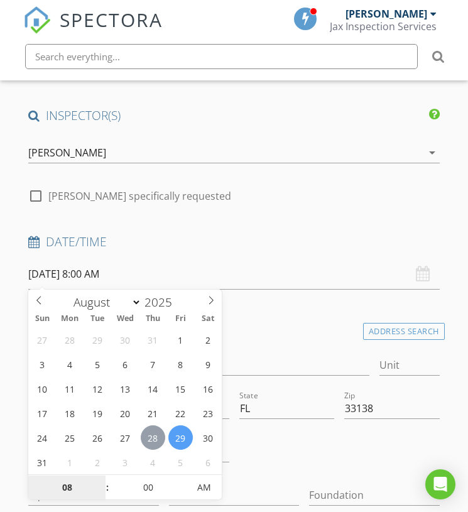
type input "08/28/2025 8:00 AM"
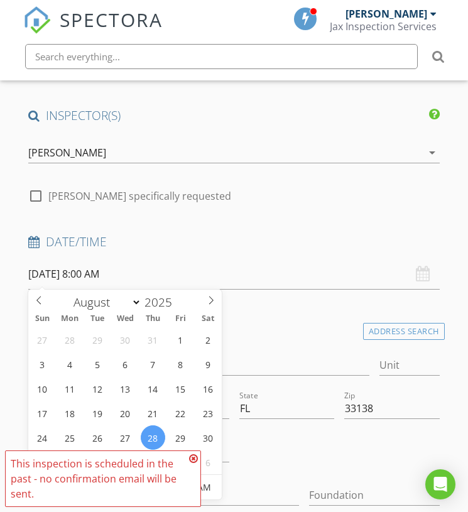
click at [192, 458] on icon at bounding box center [193, 458] width 9 height 10
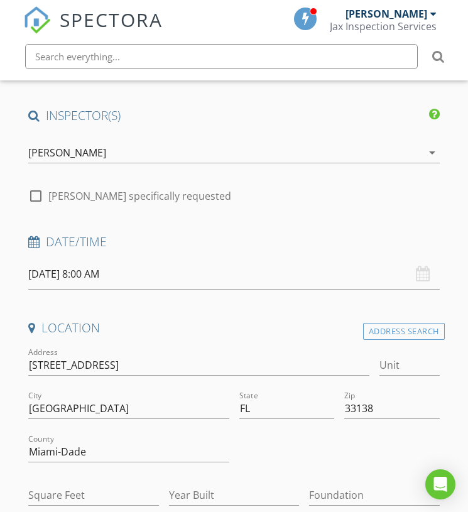
click at [124, 266] on input "08/28/2025 8:00 AM" at bounding box center [233, 274] width 411 height 31
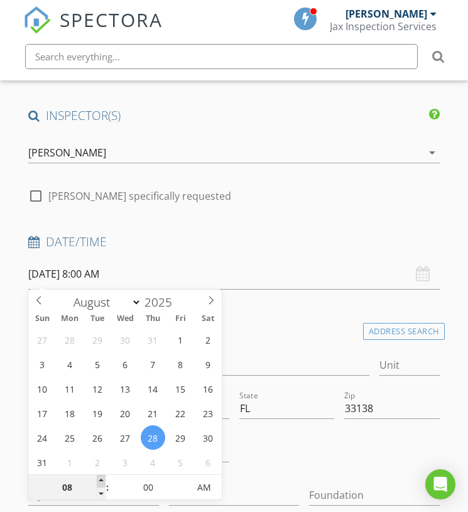
type input "09"
type input "08/28/2025 9:00 AM"
click at [103, 479] on span at bounding box center [101, 481] width 9 height 13
type input "10"
type input "08/28/2025 10:00 AM"
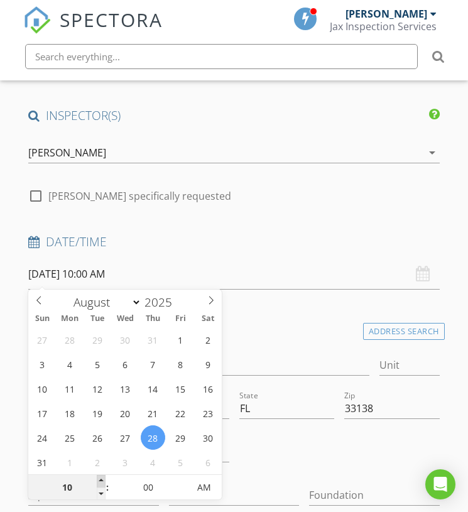
click at [103, 479] on span at bounding box center [101, 481] width 9 height 13
type input "11"
type input "08/28/2025 11:00 AM"
click at [103, 479] on span at bounding box center [101, 481] width 9 height 13
type input "12"
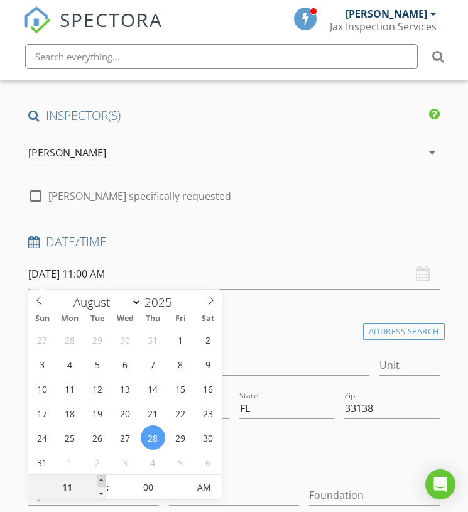
type input "08/28/2025 12:00 PM"
click at [103, 479] on span at bounding box center [101, 481] width 9 height 13
type input "01"
type input "08/28/2025 1:00 PM"
click at [103, 479] on span at bounding box center [101, 481] width 9 height 13
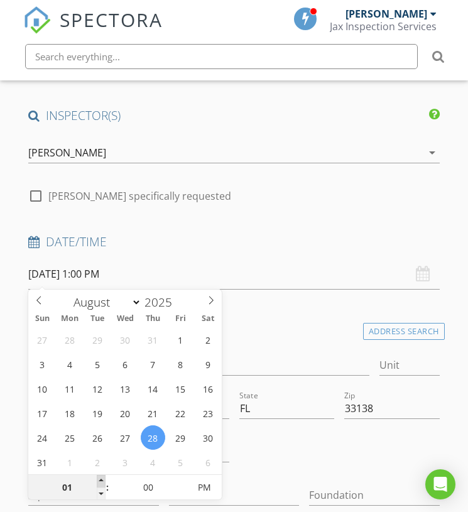
type input "02"
type input "08/28/2025 2:00 PM"
click at [103, 479] on span at bounding box center [101, 481] width 9 height 13
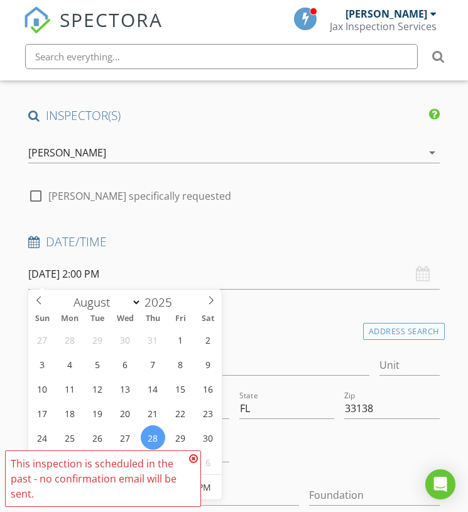
click at [299, 264] on input "08/28/2025 2:00 PM" at bounding box center [233, 274] width 411 height 31
click at [276, 331] on h4 "Location" at bounding box center [233, 328] width 411 height 16
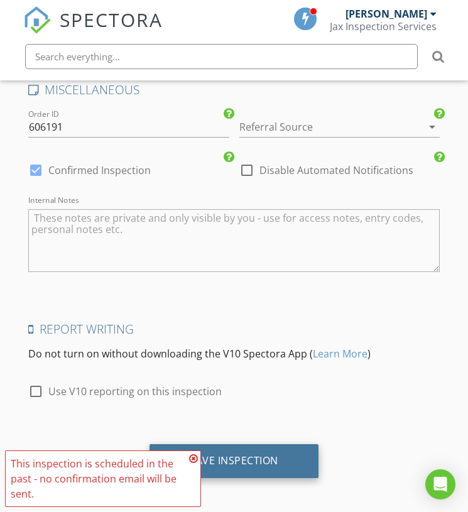
scroll to position [2013, 0]
click at [242, 462] on div "Save Inspection" at bounding box center [234, 461] width 89 height 13
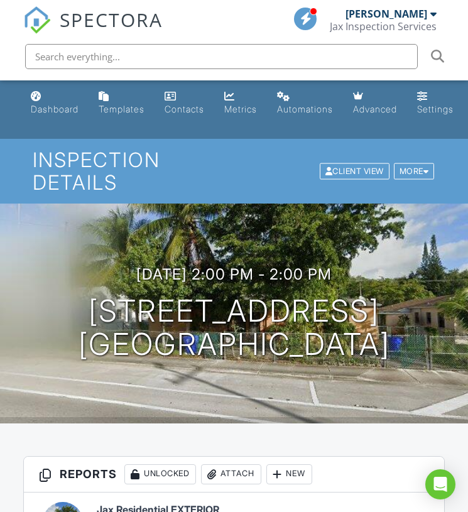
click at [120, 21] on span "SPECTORA" at bounding box center [111, 19] width 103 height 26
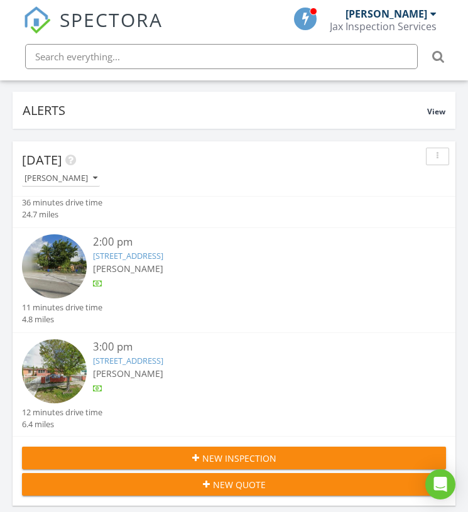
scroll to position [102, 0]
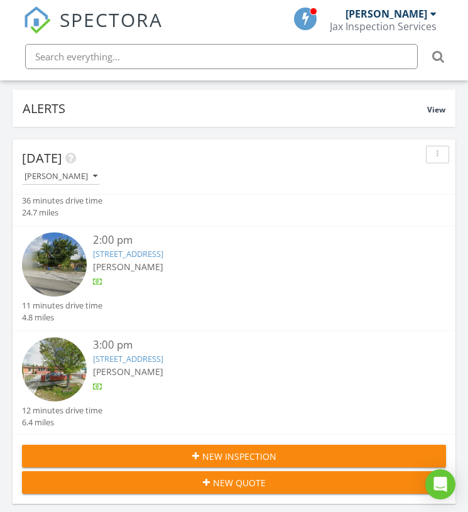
click at [224, 453] on span "New Inspection" at bounding box center [239, 456] width 74 height 13
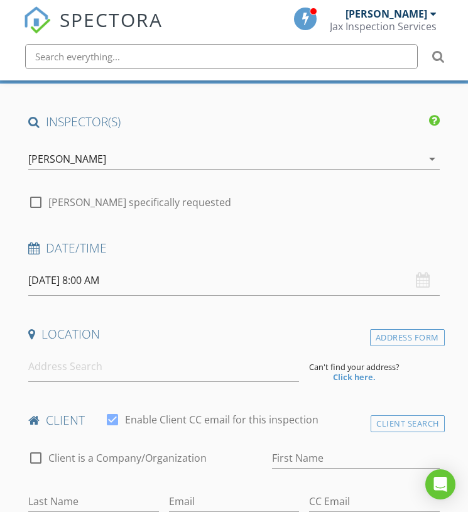
scroll to position [177, 0]
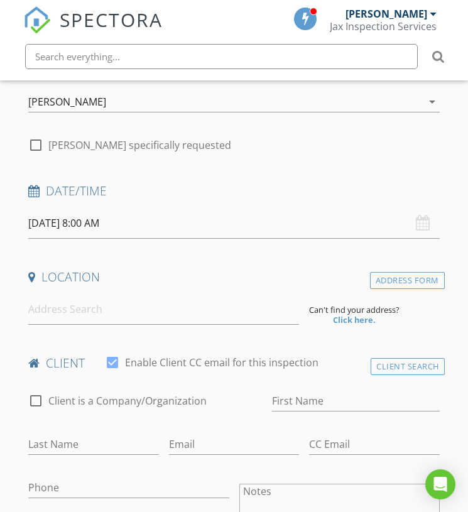
click at [97, 224] on input "08/29/2025 8:00 AM" at bounding box center [233, 223] width 411 height 31
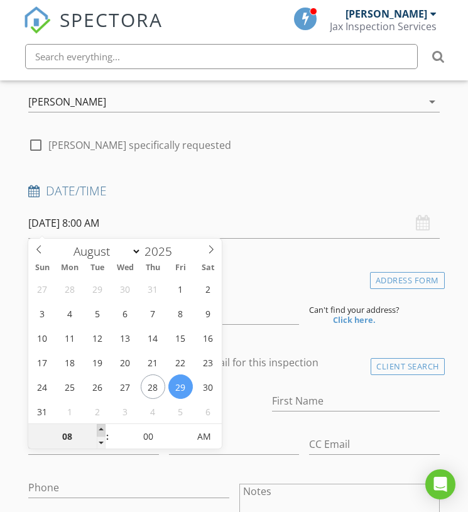
type input "08/29/2025 9:00 AM"
type input "09"
click at [101, 427] on span at bounding box center [101, 430] width 9 height 13
type input "08/29/2025 10:00 AM"
type input "10"
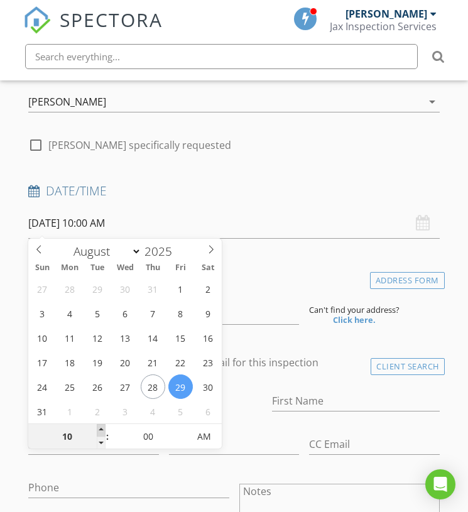
click at [101, 427] on span at bounding box center [101, 430] width 9 height 13
type input "[DATE] 11:00 AM"
type input "11"
click at [101, 427] on span at bounding box center [101, 430] width 9 height 13
type input "08/29/2025 12:00 PM"
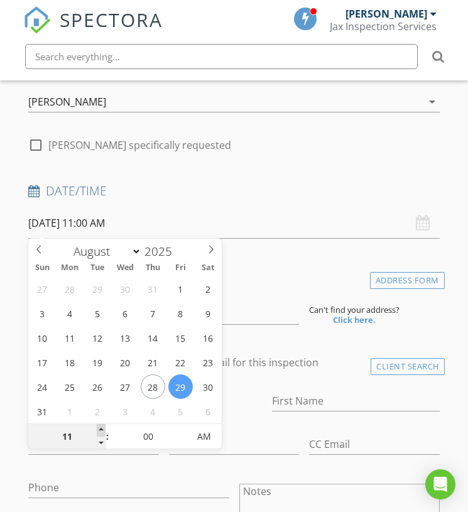
type input "12"
click at [101, 427] on span at bounding box center [101, 430] width 9 height 13
click at [263, 211] on input "08/29/2025 12:00 PM" at bounding box center [233, 223] width 411 height 31
click at [261, 300] on input at bounding box center [163, 309] width 271 height 31
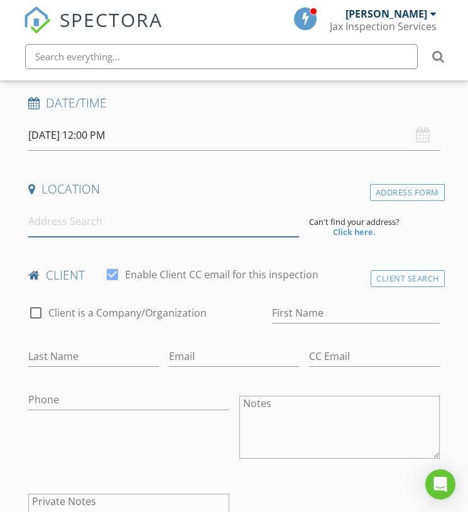
scroll to position [293, 0]
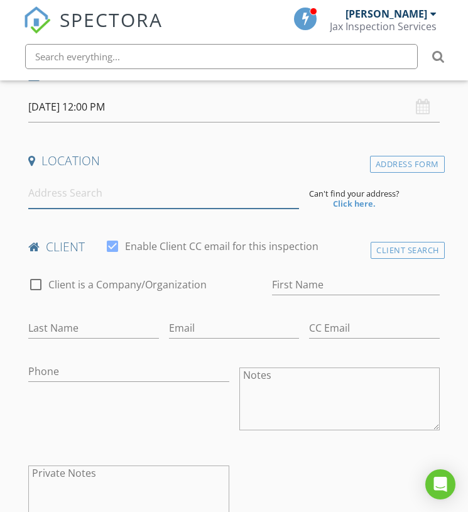
click at [96, 187] on input at bounding box center [163, 193] width 271 height 31
paste input "1076 Northwest 55th Street Miami, FL 33127"
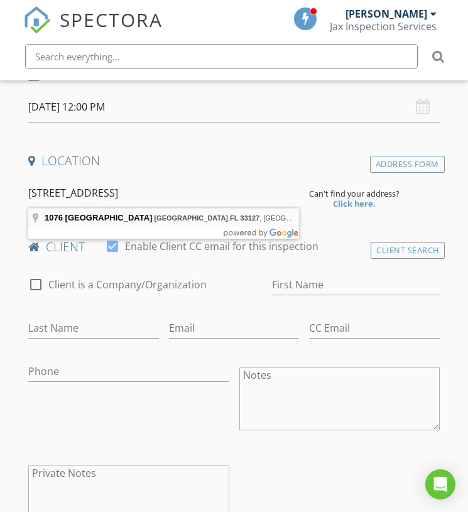
type input "1076 Northwest 55th Street, Miami, FL 33127, USA"
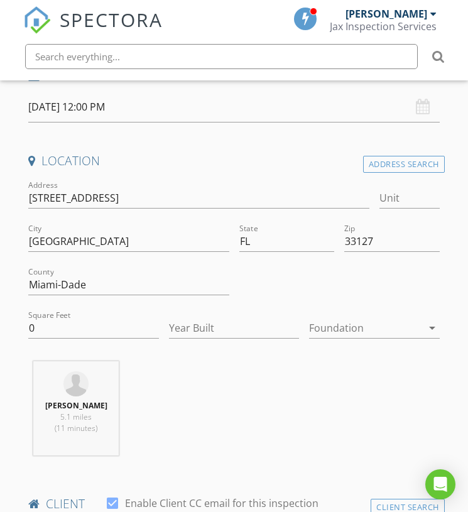
scroll to position [512, 0]
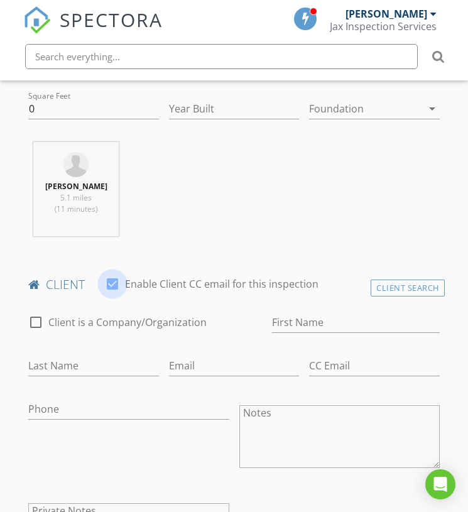
click at [111, 286] on div at bounding box center [112, 283] width 21 height 21
checkbox input "false"
paste input "Raul Delgado"
drag, startPoint x: 293, startPoint y: 319, endPoint x: 382, endPoint y: 318, distance: 89.2
click at [382, 318] on input "Raul Delgado" at bounding box center [356, 322] width 168 height 21
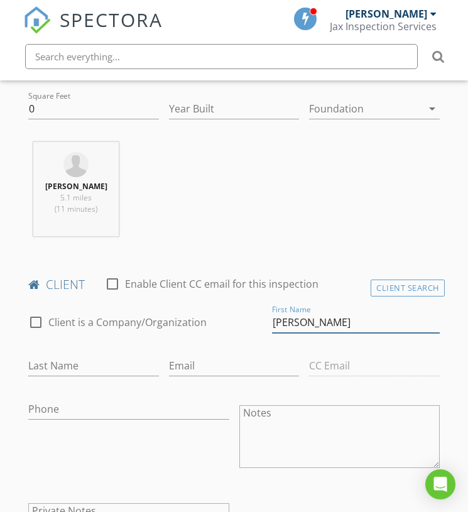
type input "Raul"
paste input "Delgado"
type input "Delgado"
click at [102, 435] on div "Phone" at bounding box center [128, 438] width 210 height 98
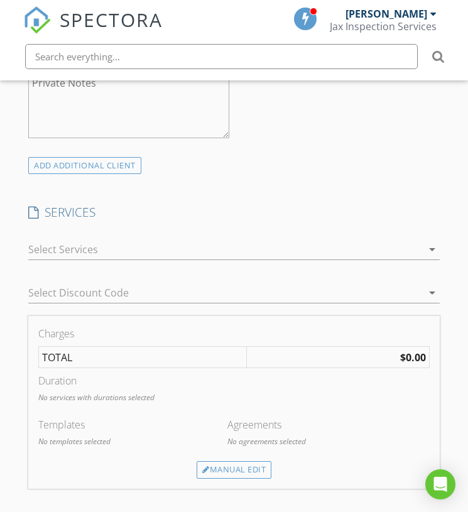
scroll to position [941, 0]
click at [214, 465] on div "Manual Edit" at bounding box center [234, 469] width 75 height 18
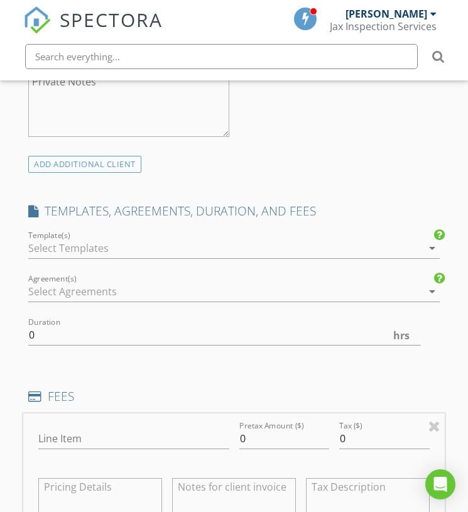
click at [107, 251] on div at bounding box center [225, 248] width 394 height 20
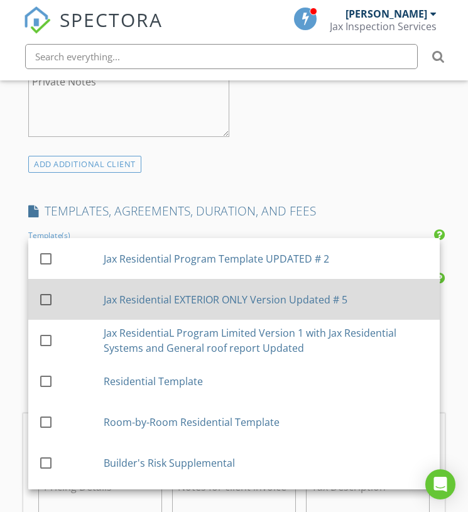
click at [159, 295] on div "Jax Residential EXTERIOR ONLY Version Updated # 5" at bounding box center [267, 298] width 326 height 15
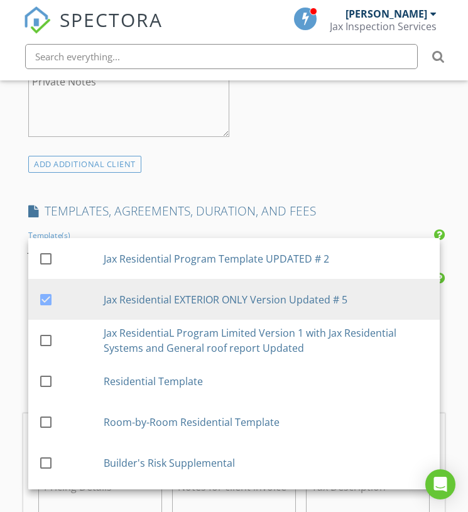
click at [298, 170] on div "INSPECTOR(S) check_box Thomas Jackson PRIMARY check_box_outline_blank Beth Miro…" at bounding box center [233, 389] width 421 height 2194
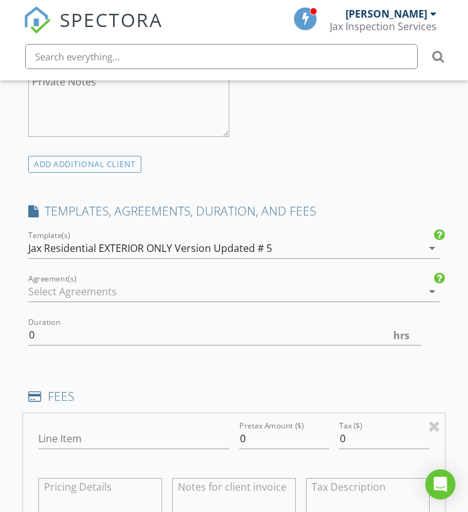
click at [416, 135] on div "check_box_outline_blank Client is a Company/Organization First Name Raul Last N…" at bounding box center [233, 14] width 421 height 283
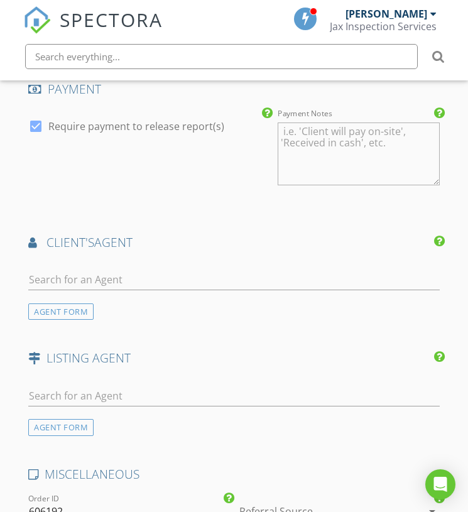
scroll to position [1610, 0]
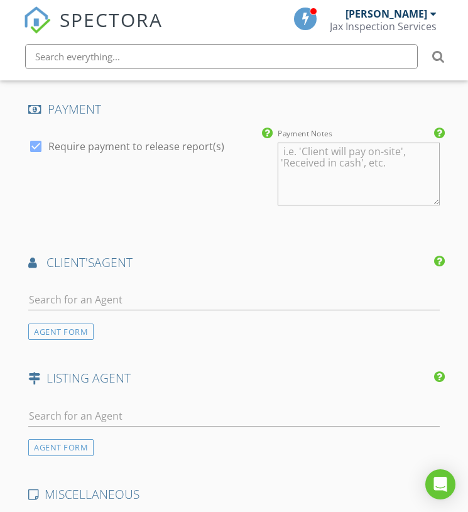
click at [33, 136] on div at bounding box center [35, 146] width 21 height 21
checkbox input "false"
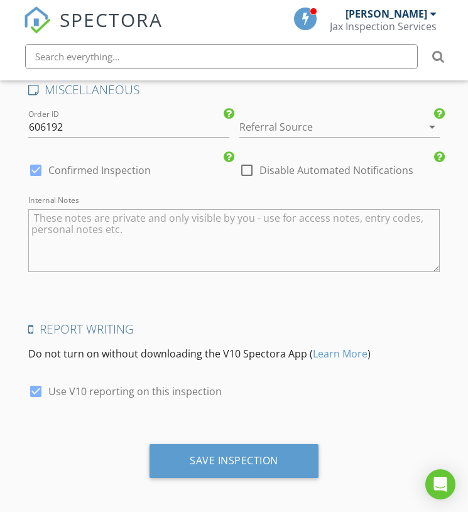
scroll to position [2013, 0]
click at [36, 391] on div at bounding box center [35, 391] width 21 height 21
checkbox input "false"
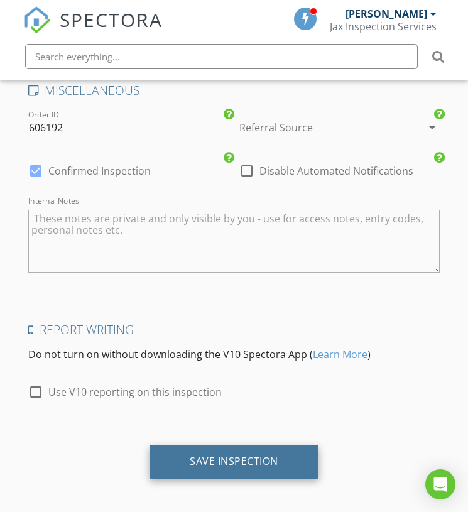
click at [219, 462] on div "Save Inspection" at bounding box center [233, 462] width 169 height 34
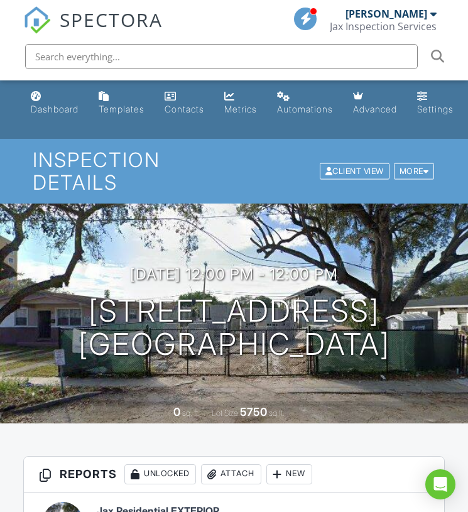
click at [117, 24] on span "SPECTORA" at bounding box center [111, 19] width 103 height 26
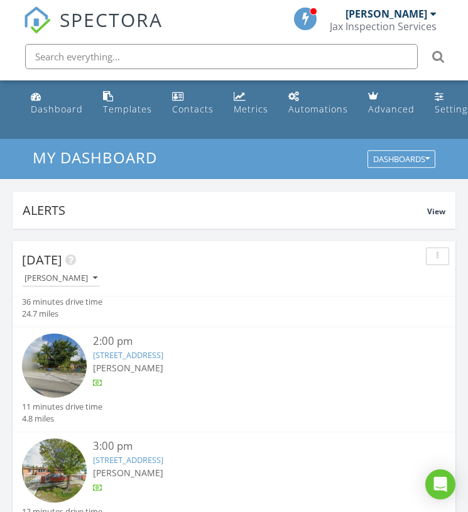
scroll to position [74, 0]
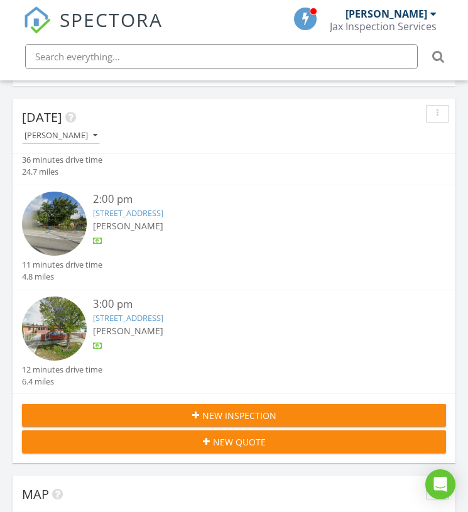
click at [185, 411] on div "New Inspection" at bounding box center [234, 415] width 404 height 13
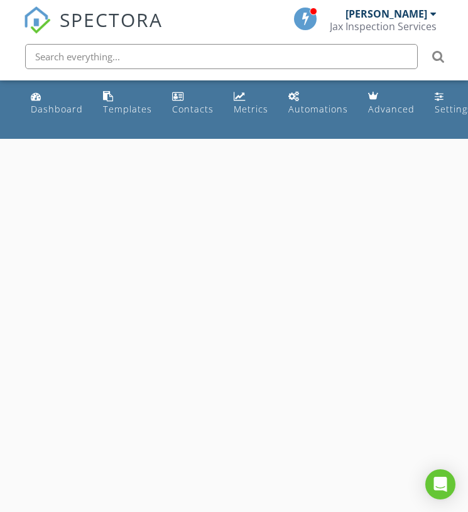
select select "7"
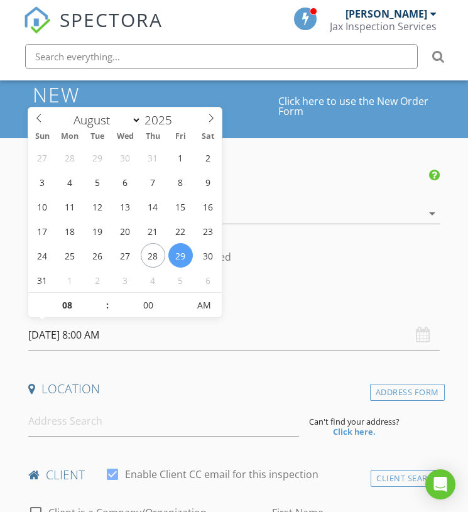
click at [131, 335] on input "[DATE] 8:00 AM" at bounding box center [233, 335] width 411 height 31
type input "09"
type input "[DATE] 9:00 AM"
click at [104, 298] on span at bounding box center [101, 299] width 9 height 13
type input "10"
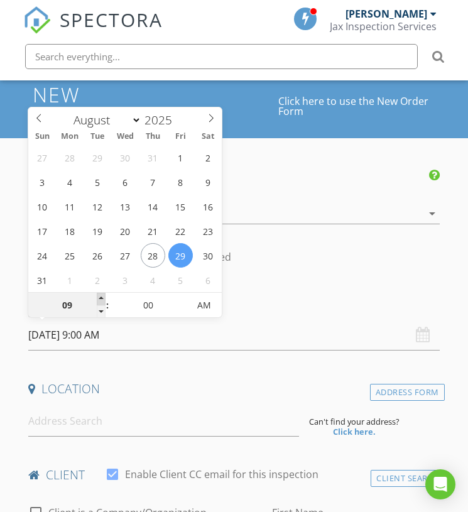
type input "[DATE] 10:00 AM"
click at [104, 298] on span at bounding box center [101, 299] width 9 height 13
type input "11"
type input "[DATE] 11:00 AM"
click at [104, 298] on span at bounding box center [101, 299] width 9 height 13
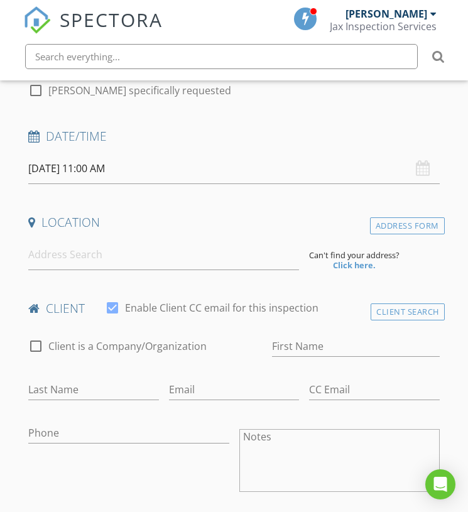
scroll to position [241, 0]
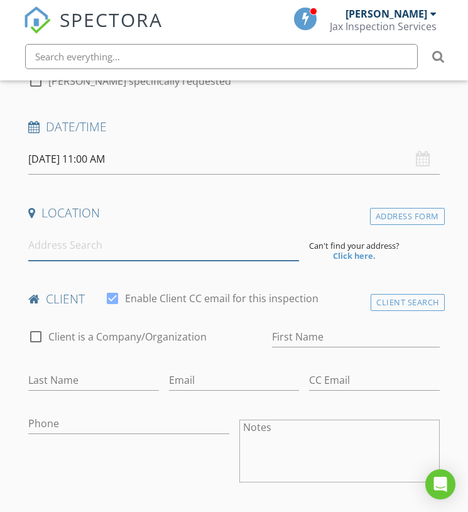
click at [119, 245] on input at bounding box center [163, 245] width 271 height 31
paste input "775 NW 128th St Miami, FL 33168"
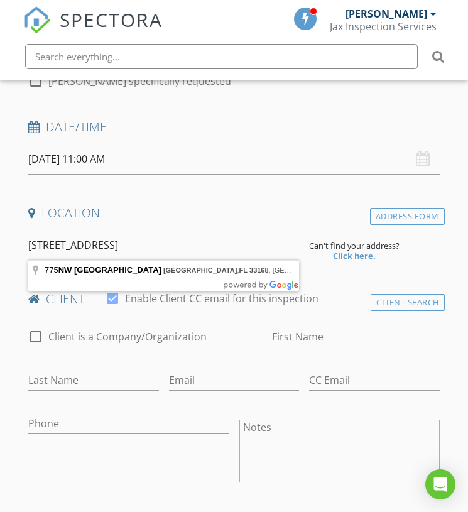
type input "775 NW 128th St, Miami, FL 33168, USA"
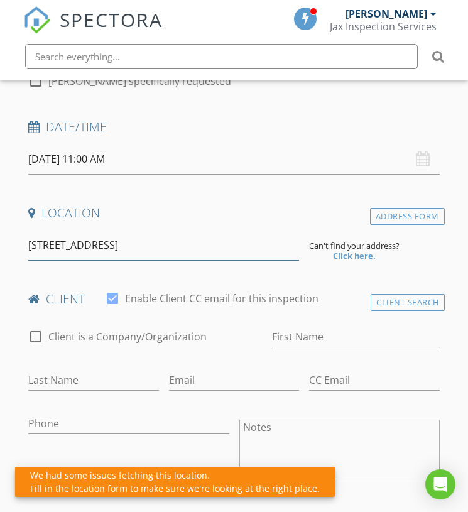
click at [212, 246] on input "775 NW 128th St, Miami, FL 33168, USA" at bounding box center [163, 245] width 271 height 31
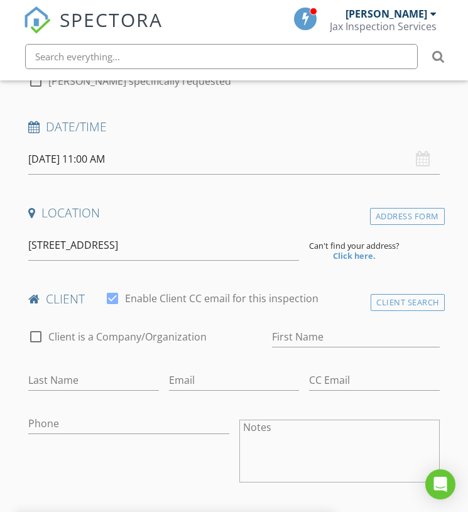
click at [110, 295] on div at bounding box center [112, 298] width 21 height 21
checkbox input "false"
click at [350, 254] on strong "Click here." at bounding box center [354, 255] width 43 height 11
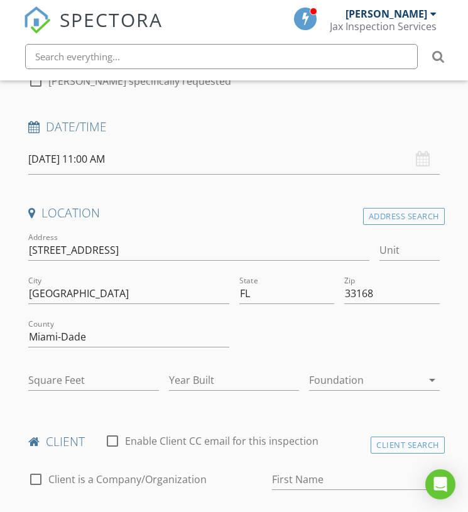
type input "2299"
type input "1950"
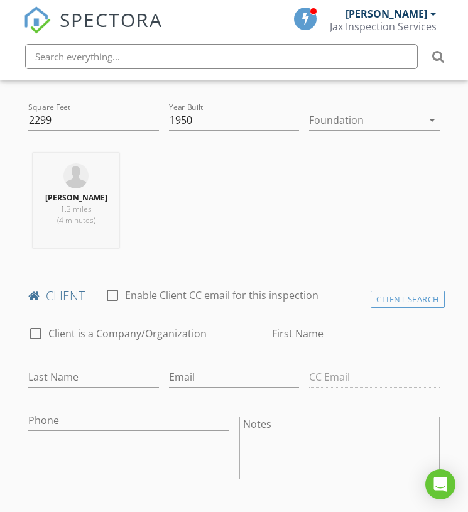
scroll to position [501, 1]
paste input "Colette Platel"
drag, startPoint x: 306, startPoint y: 332, endPoint x: 381, endPoint y: 332, distance: 74.1
click at [381, 332] on input "Colette Platel" at bounding box center [355, 333] width 168 height 21
type input "[PERSON_NAME]"
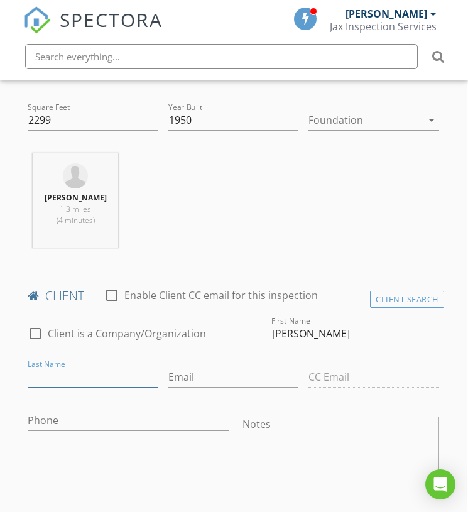
paste input "[PERSON_NAME]"
type input "[PERSON_NAME]"
click at [97, 433] on div "Phone" at bounding box center [128, 426] width 200 height 33
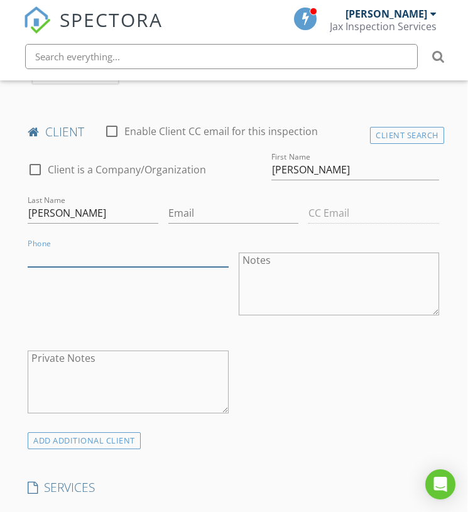
paste input "[PHONE_NUMBER]"
type input "[PHONE_NUMBER]"
click at [78, 284] on div "Phone 305-608-3845" at bounding box center [128, 285] width 210 height 98
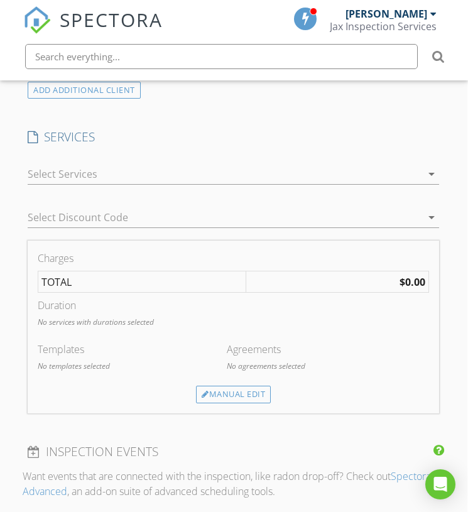
scroll to position [1022, 1]
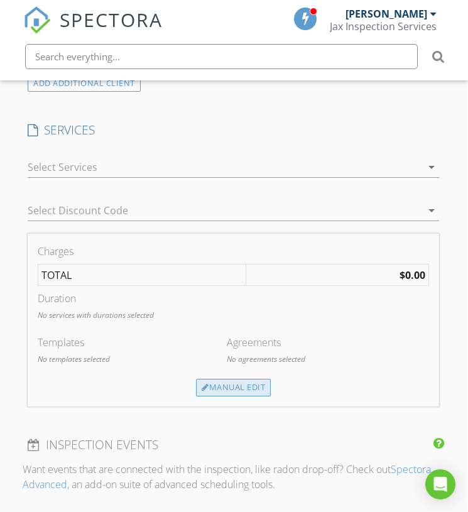
click at [205, 379] on div "Manual Edit" at bounding box center [233, 388] width 75 height 18
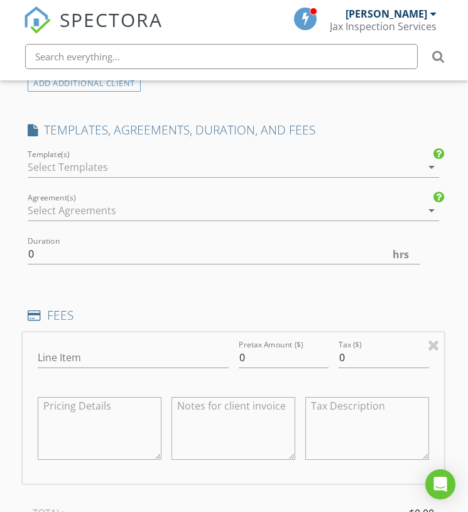
click at [120, 163] on div at bounding box center [225, 167] width 394 height 20
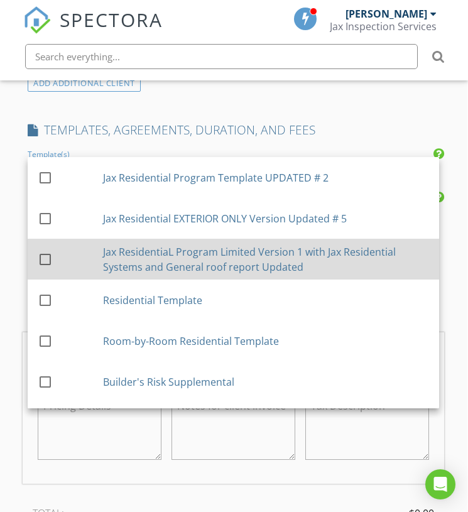
click at [180, 247] on div "Jax ResidentiaL Program Limited Version 1 with Jax Residential Systems and Gene…" at bounding box center [266, 259] width 326 height 30
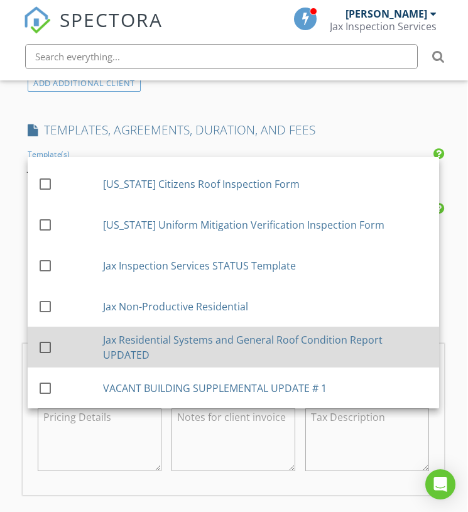
scroll to position [279, 0]
click at [187, 346] on div "Jax Residential Systems and General Roof Condition Report UPDATED" at bounding box center [266, 347] width 326 height 30
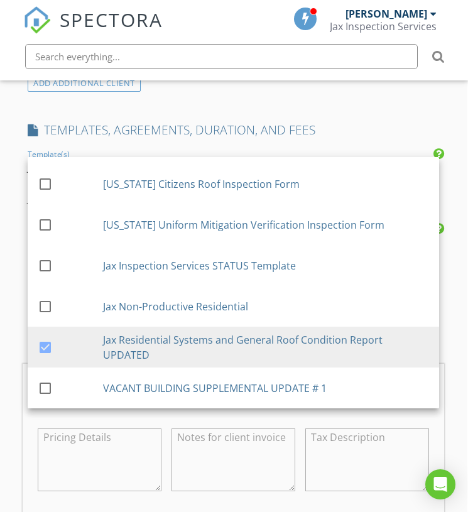
click at [333, 131] on h4 "TEMPLATES, AGREEMENTS, DURATION, AND FEES" at bounding box center [233, 130] width 411 height 16
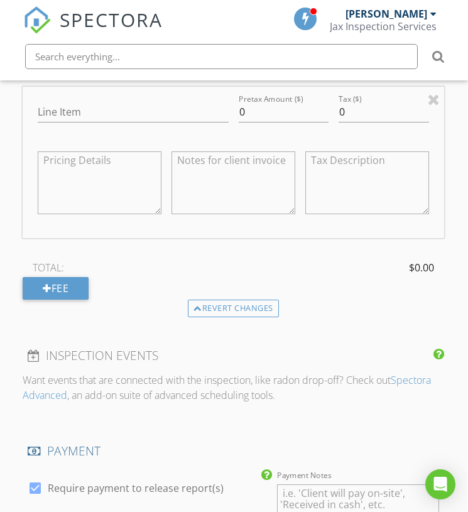
scroll to position [1451, 1]
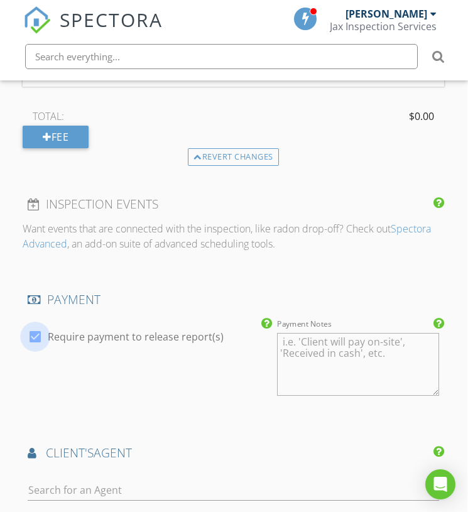
click at [33, 336] on div at bounding box center [34, 336] width 21 height 21
checkbox input "false"
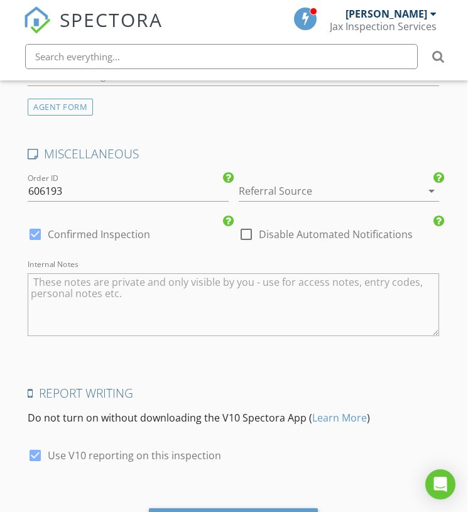
scroll to position [1993, 1]
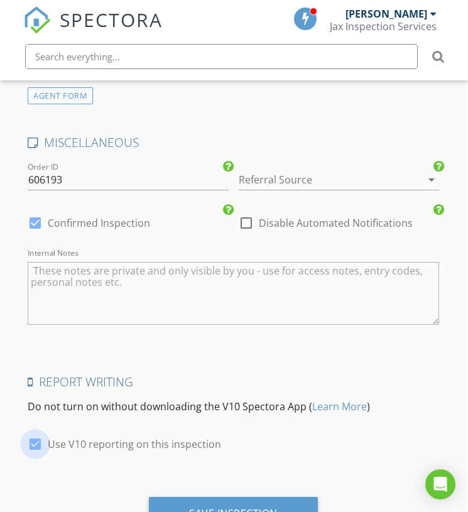
click at [37, 433] on div at bounding box center [34, 443] width 21 height 21
checkbox input "false"
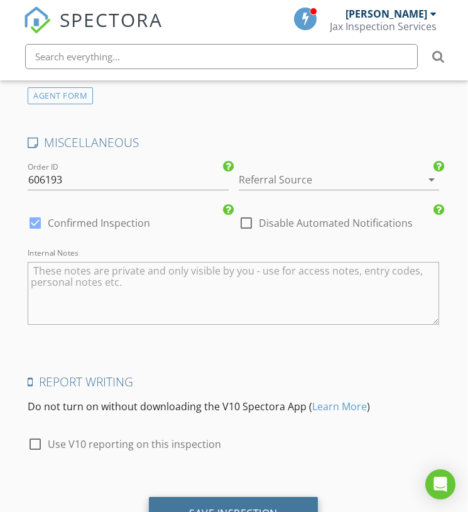
click at [210, 498] on div "Save Inspection" at bounding box center [233, 514] width 169 height 34
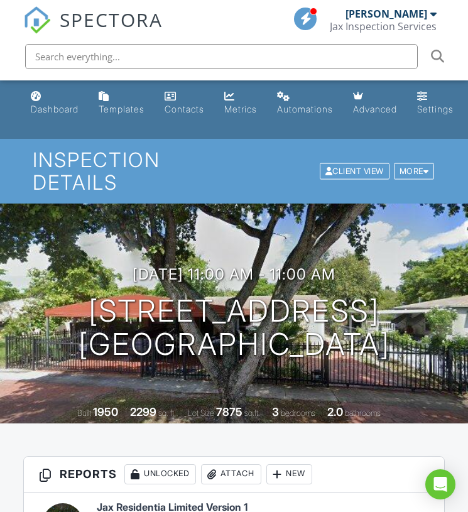
click at [113, 21] on span "SPECTORA" at bounding box center [111, 19] width 103 height 26
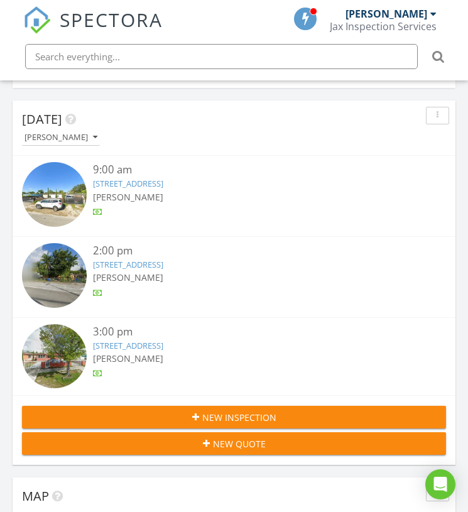
scroll to position [2148, 469]
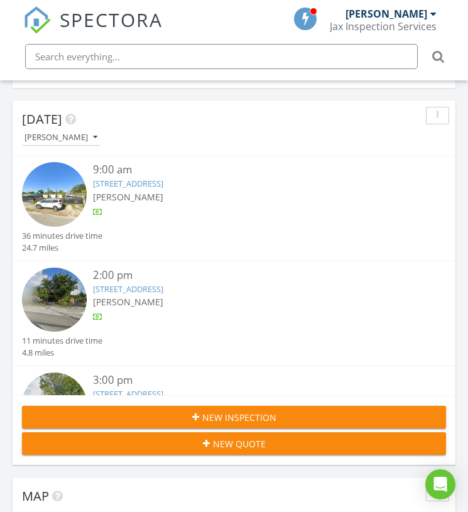
click at [215, 416] on span "New Inspection" at bounding box center [239, 417] width 74 height 13
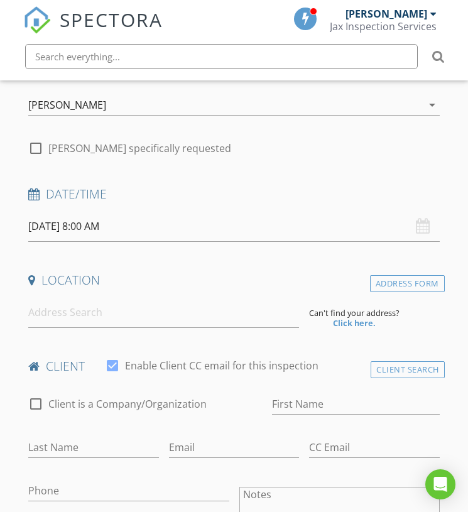
scroll to position [176, 0]
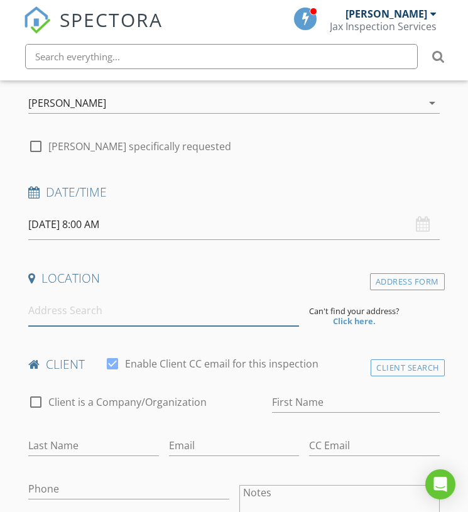
click at [50, 310] on input at bounding box center [163, 310] width 271 height 31
paste input "[DATE][STREET_ADDRESS][DATE]"
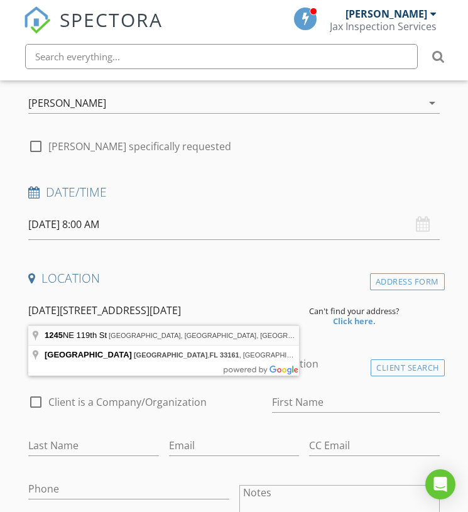
type input "[STREET_ADDRESS]"
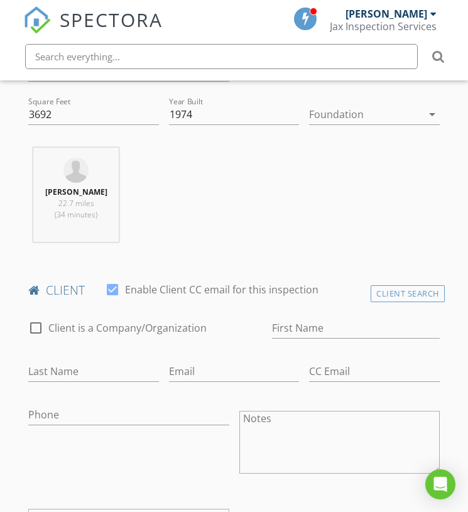
scroll to position [511, 0]
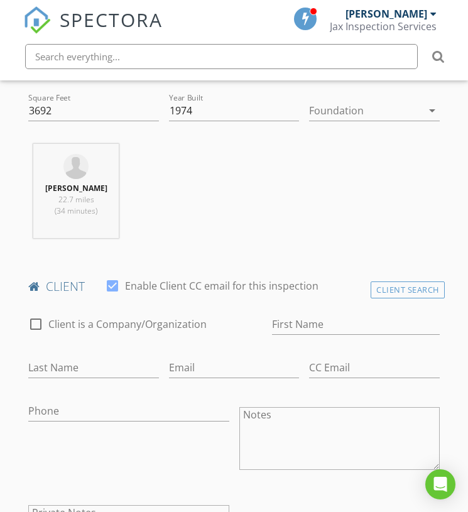
click at [113, 288] on div at bounding box center [112, 285] width 21 height 21
checkbox input "false"
paste input "The [PERSON_NAME] Family Trust"
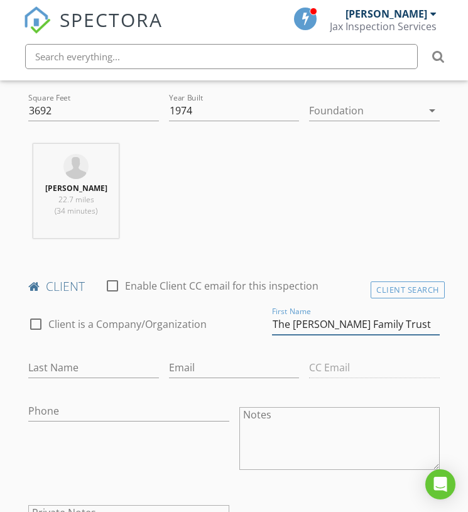
type input "The [PERSON_NAME] Family Trust"
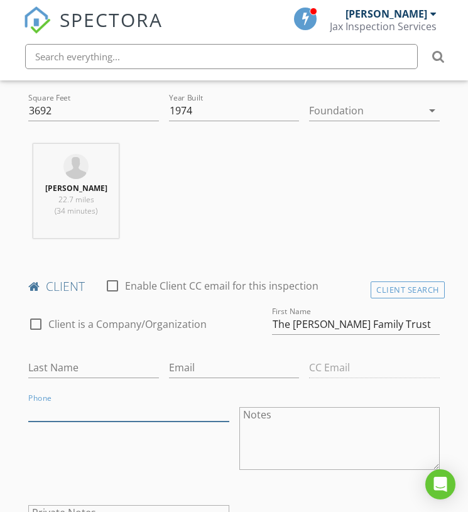
paste input "[PHONE_NUMBER]"
type input "[PHONE_NUMBER]"
click at [109, 456] on div "Phone 786-351-8197" at bounding box center [128, 440] width 210 height 98
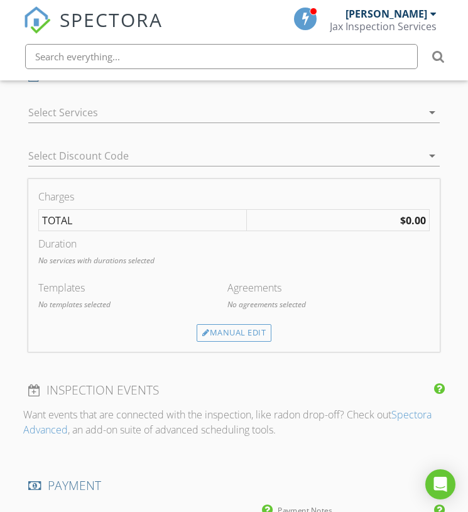
scroll to position [1083, 0]
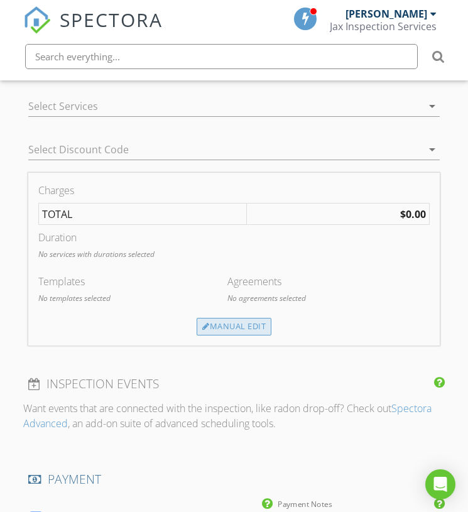
click at [208, 327] on div at bounding box center [206, 327] width 8 height 8
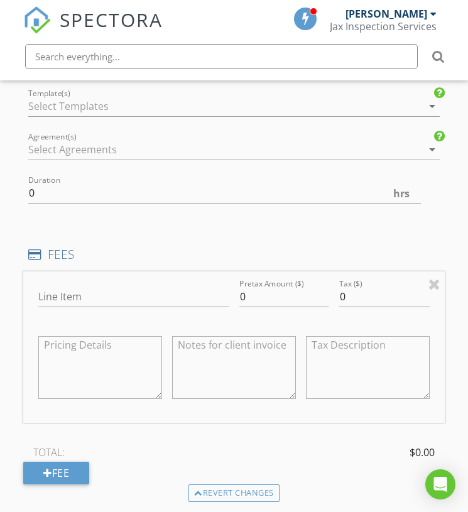
click at [131, 107] on div at bounding box center [225, 106] width 394 height 20
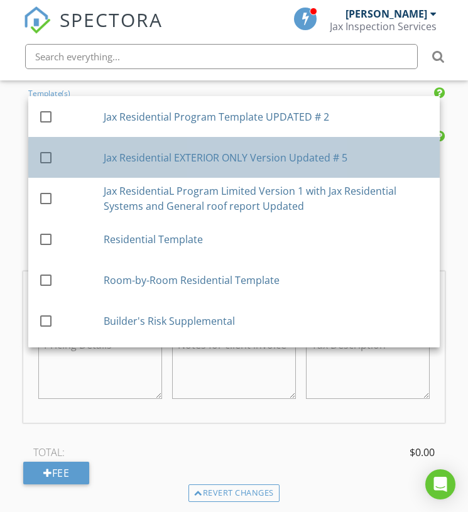
click at [165, 156] on div "Jax Residential EXTERIOR ONLY Version Updated # 5" at bounding box center [267, 156] width 326 height 15
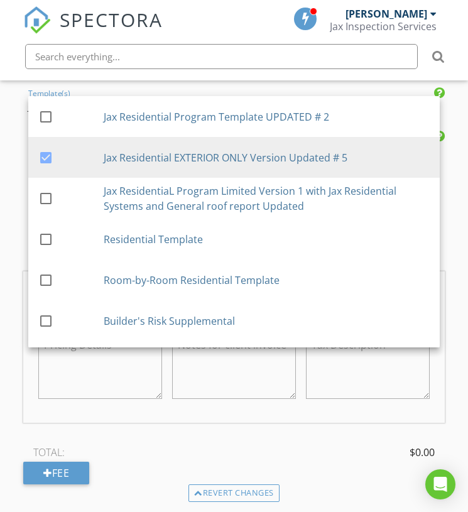
click at [9, 308] on div "New Inspection Click here to use the New Order Form INSPECTOR(S) check_box Thom…" at bounding box center [234, 251] width 468 height 2393
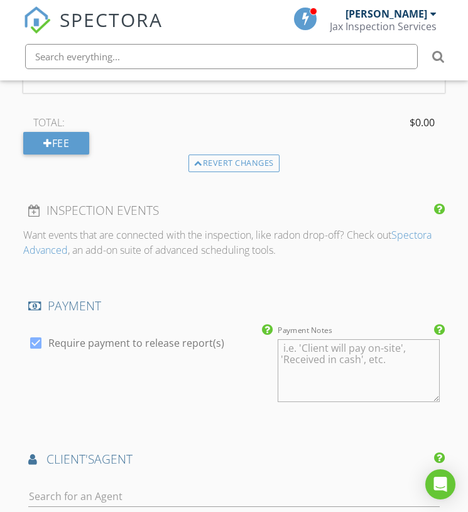
scroll to position [1424, 0]
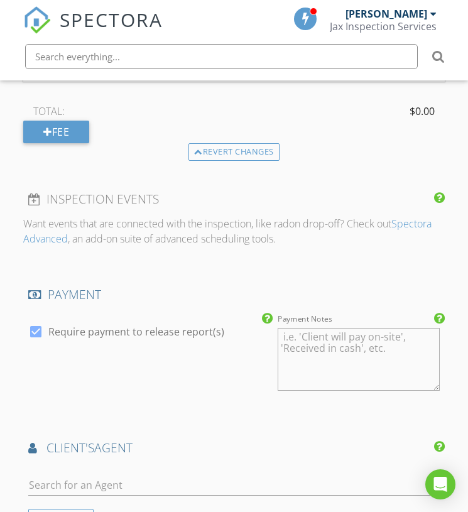
click at [26, 333] on div "check_box Require payment to release report(s)" at bounding box center [147, 360] width 249 height 98
click at [38, 332] on div at bounding box center [35, 331] width 21 height 21
checkbox input "false"
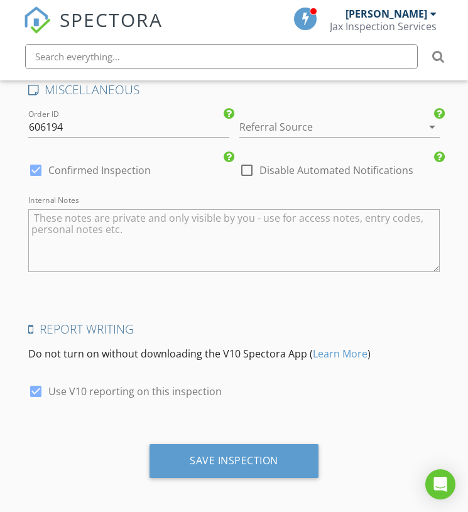
scroll to position [2013, 0]
click at [35, 386] on div at bounding box center [35, 391] width 21 height 21
checkbox input "false"
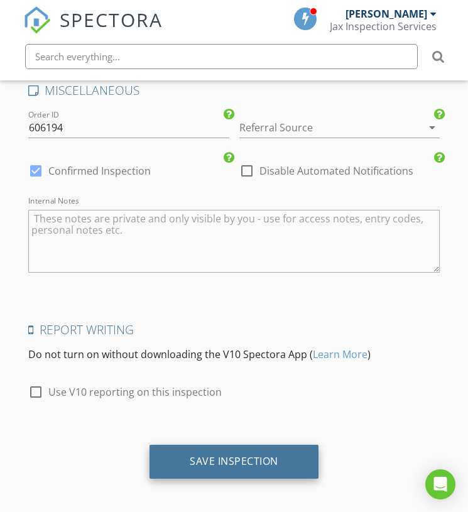
click at [219, 460] on div "Save Inspection" at bounding box center [234, 461] width 89 height 13
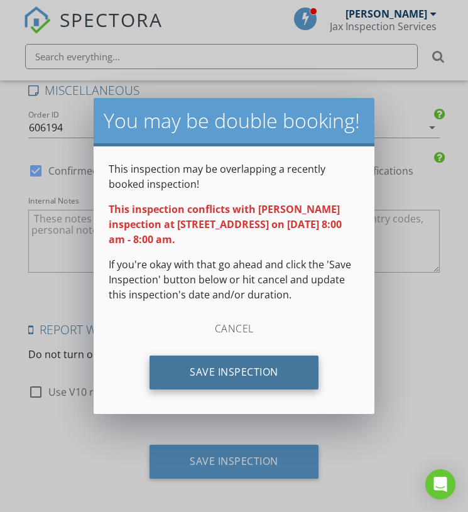
click at [250, 364] on div "Save Inspection" at bounding box center [233, 372] width 169 height 34
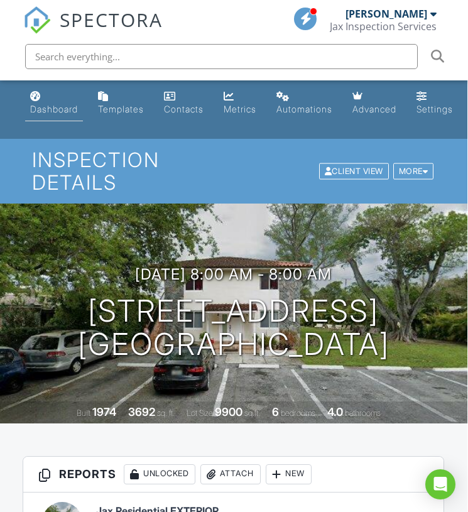
scroll to position [0, 1]
